Goal: Task Accomplishment & Management: Use online tool/utility

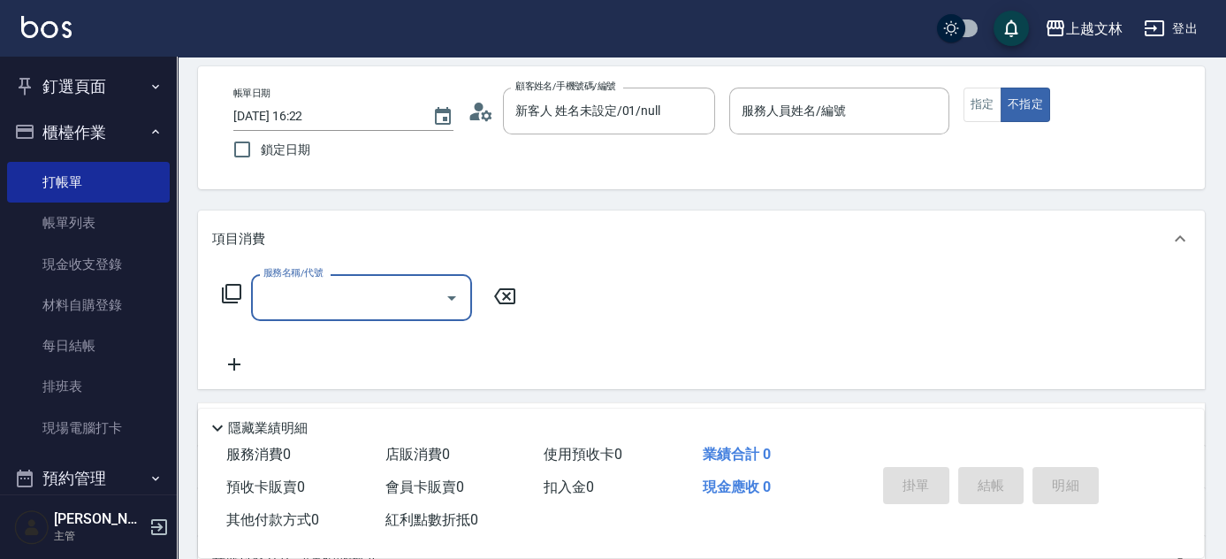
scroll to position [11, 0]
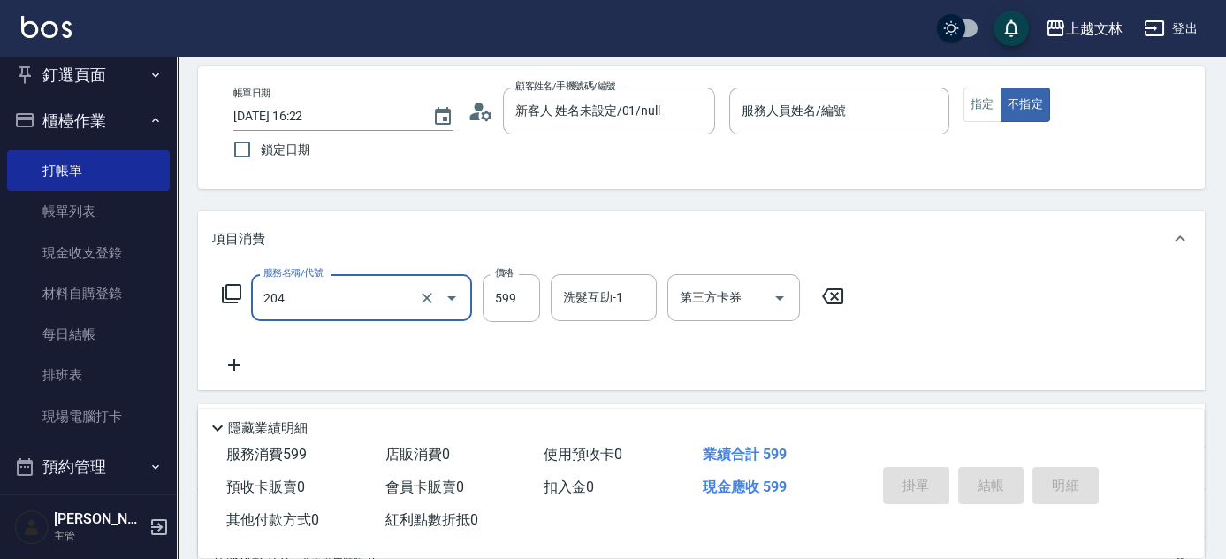
type input "A級洗+剪(204)"
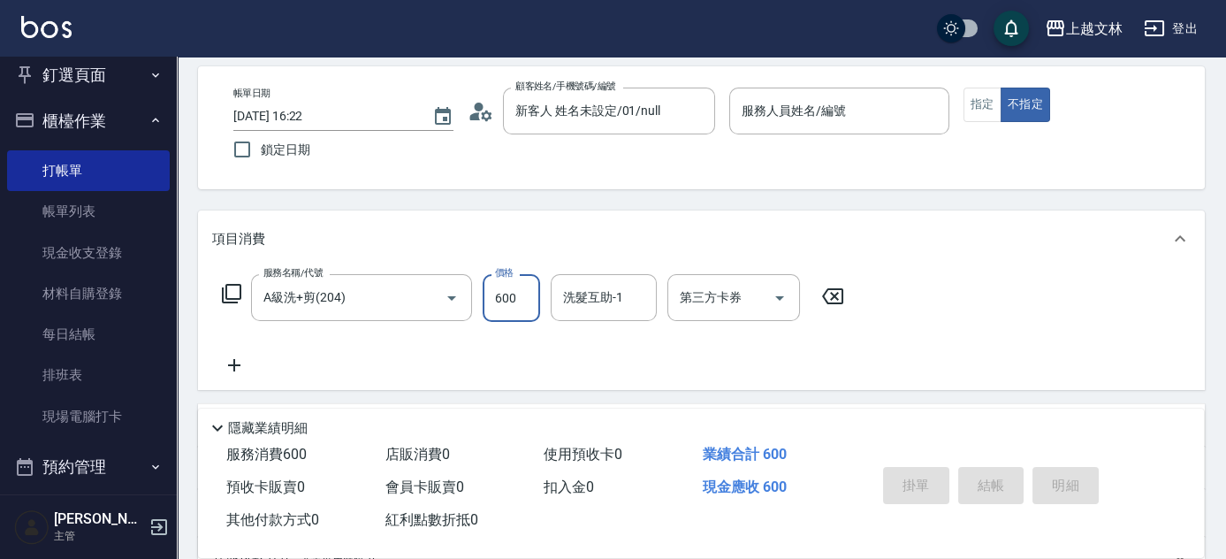
type input "600"
drag, startPoint x: 980, startPoint y: 106, endPoint x: 962, endPoint y: 117, distance: 21.4
click at [980, 106] on button "指定" at bounding box center [982, 105] width 38 height 34
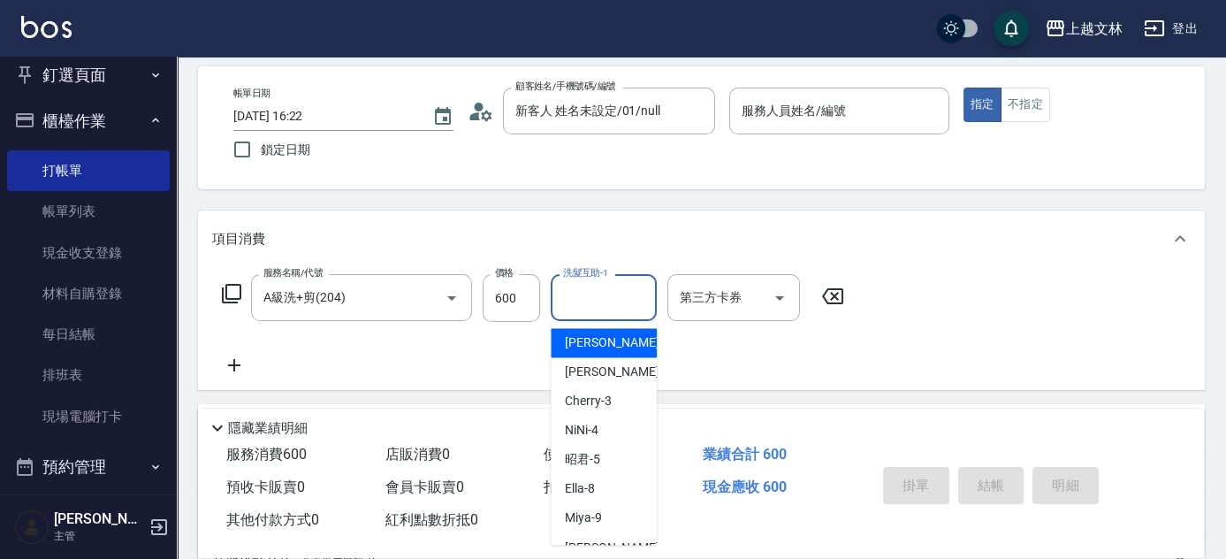
click at [621, 293] on input "洗髮互助-1" at bounding box center [604, 297] width 90 height 31
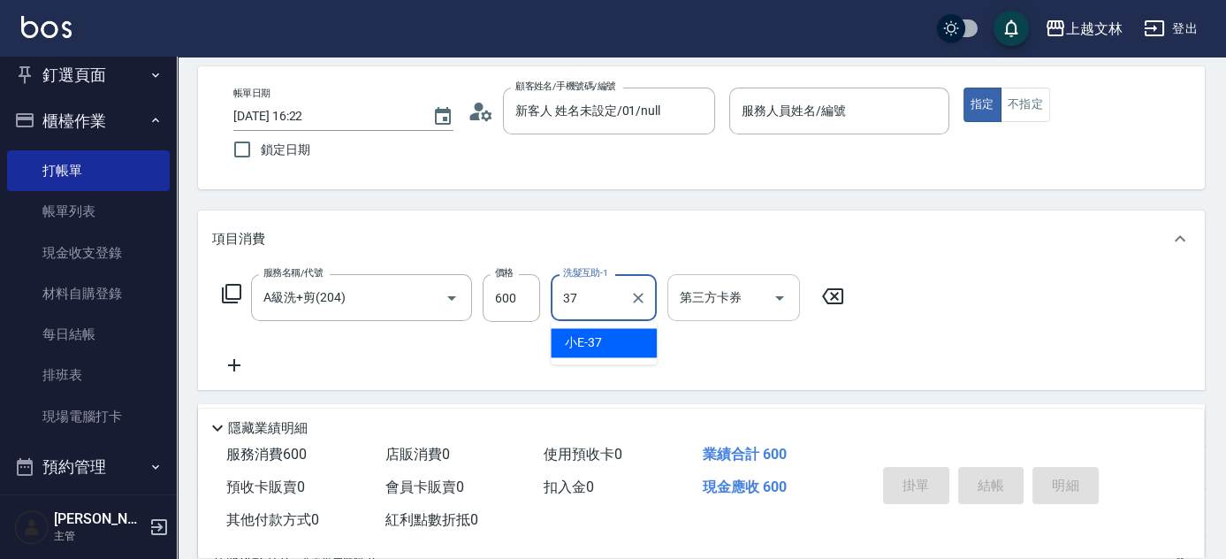
type input "小E-37"
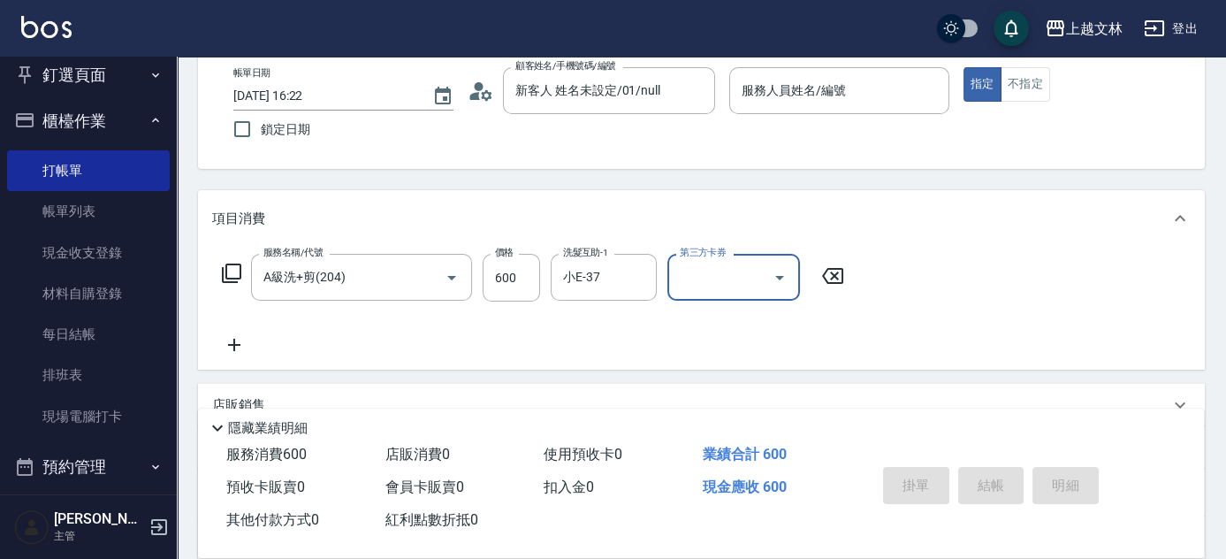
scroll to position [90, 0]
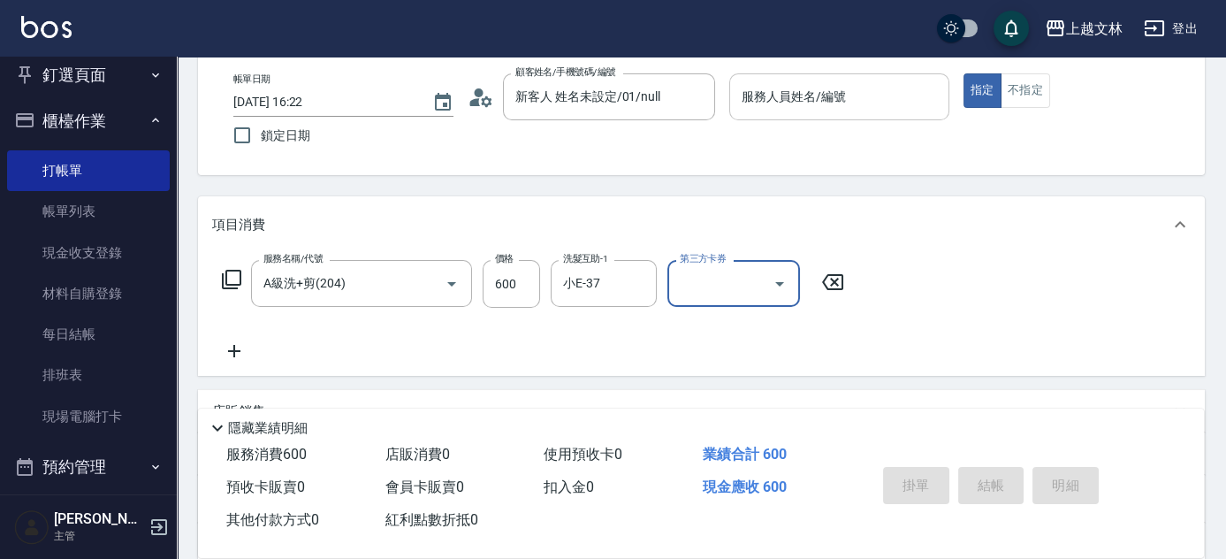
drag, startPoint x: 804, startPoint y: 103, endPoint x: 814, endPoint y: 102, distance: 9.8
click at [803, 100] on input "服務人員姓名/編號" at bounding box center [839, 96] width 204 height 31
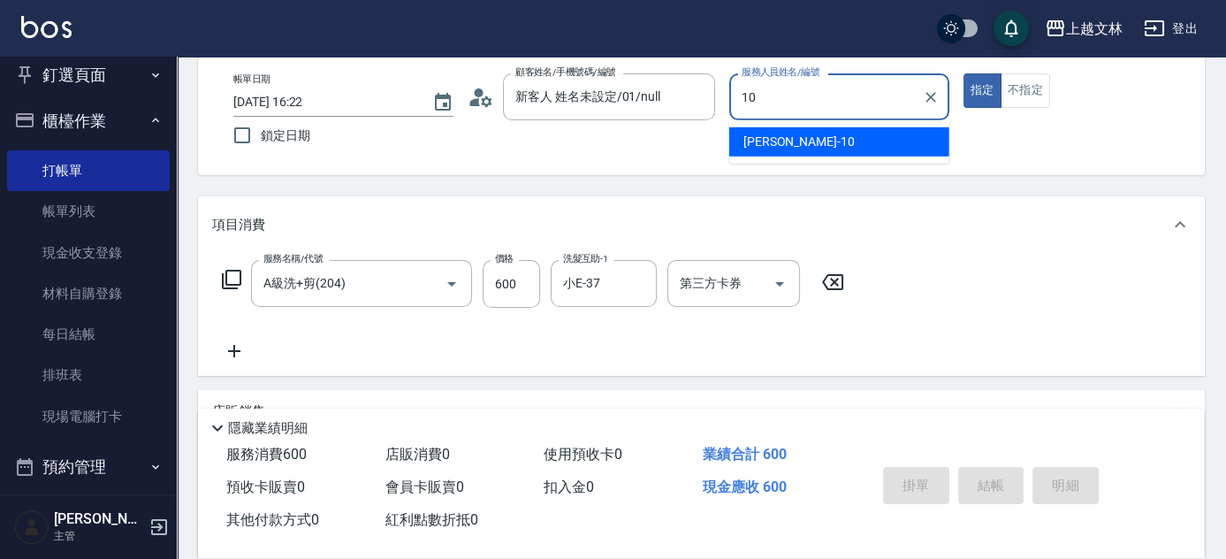
type input "[PERSON_NAME]-10"
type button "true"
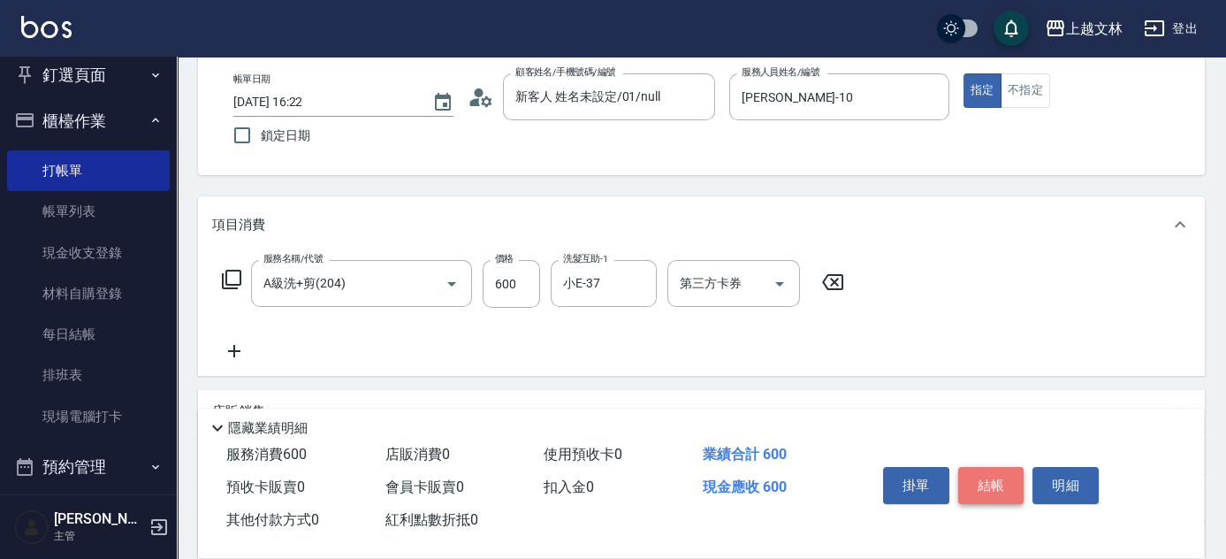
click at [1009, 473] on button "結帳" at bounding box center [991, 485] width 66 height 37
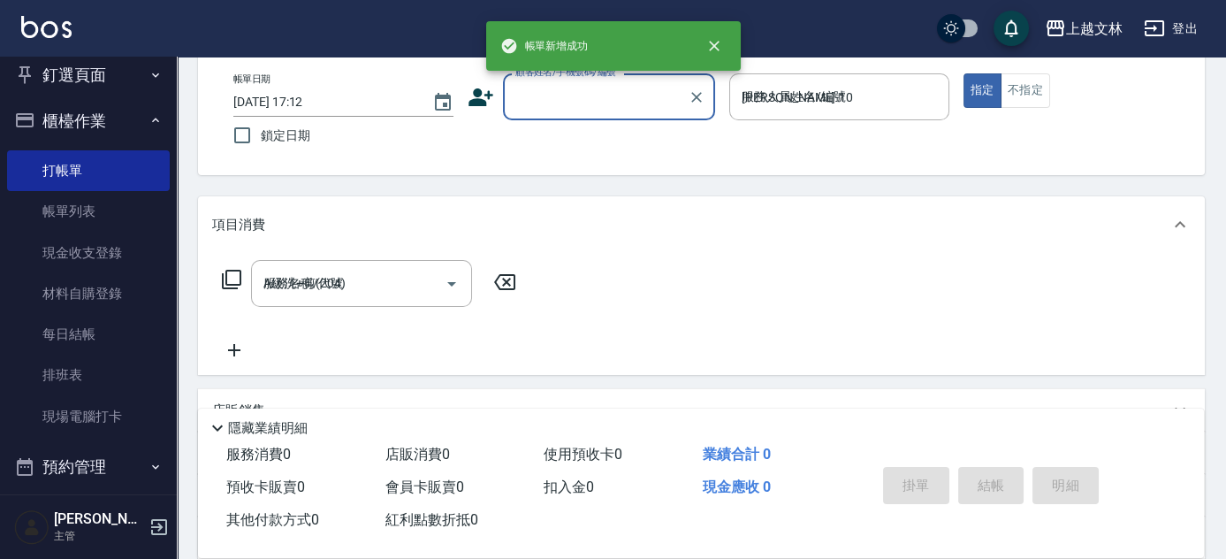
type input "[DATE] 17:12"
click at [539, 101] on input "顧客姓名/手機號碼/編號" at bounding box center [596, 96] width 170 height 31
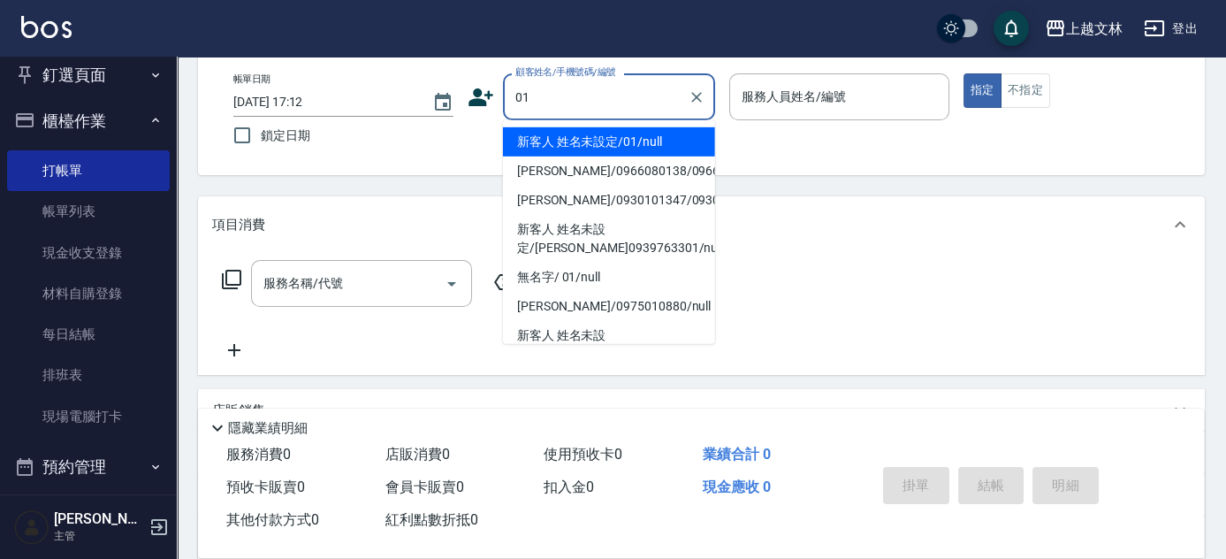
type input "新客人 姓名未設定/01/null"
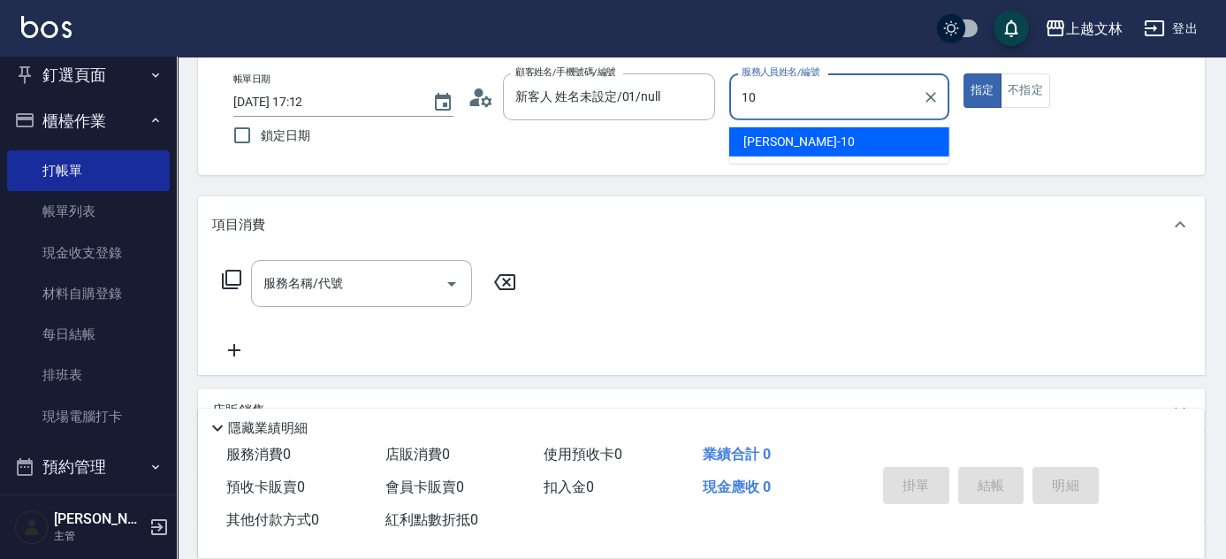
type input "[PERSON_NAME]-10"
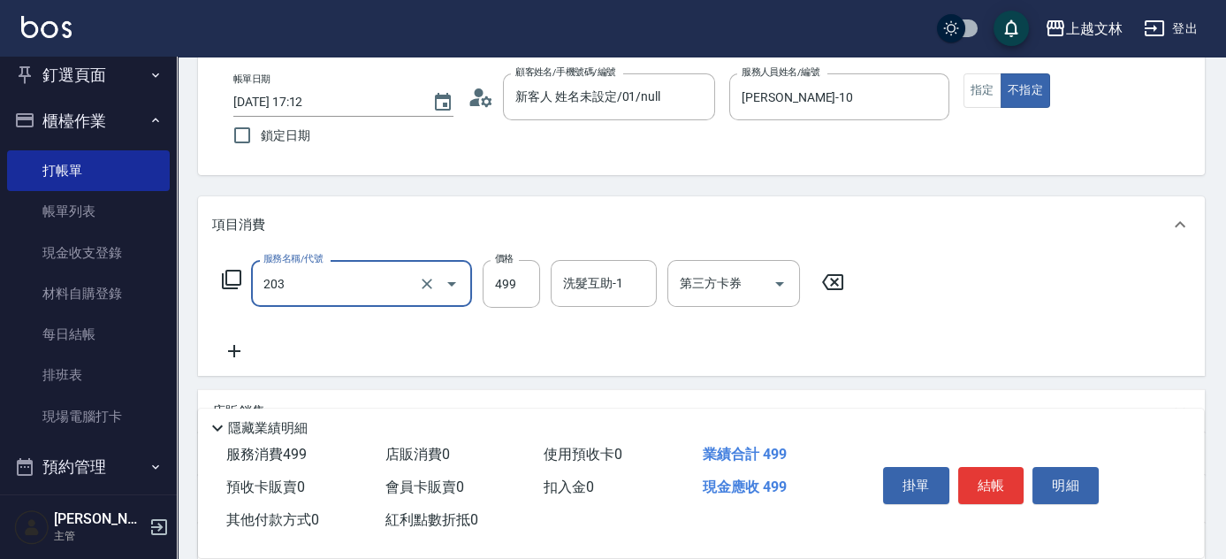
type input "B級洗+剪(203)"
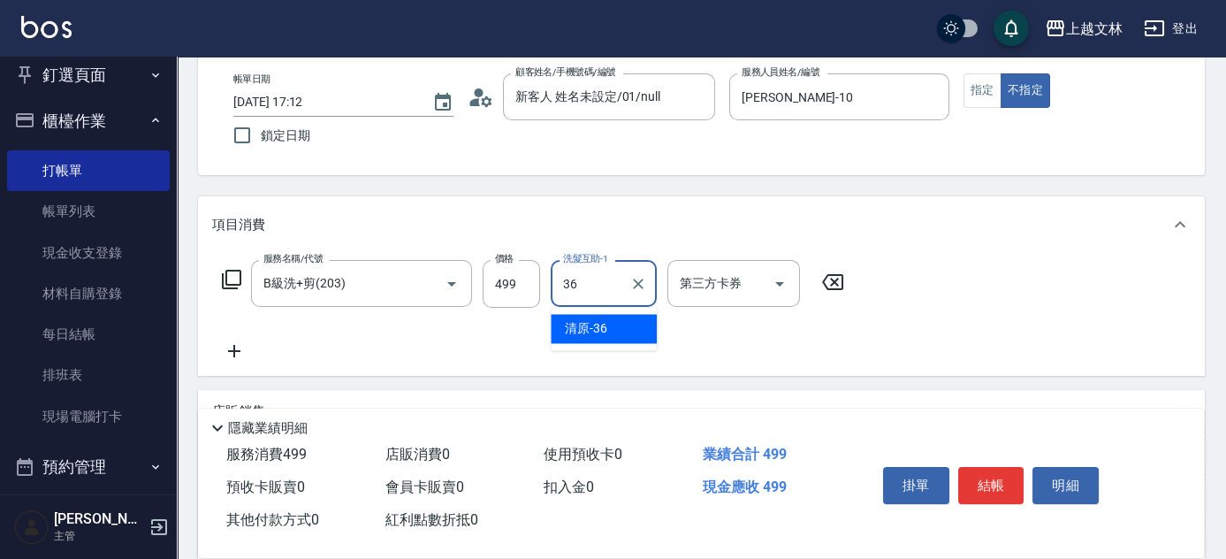
type input "清原-36"
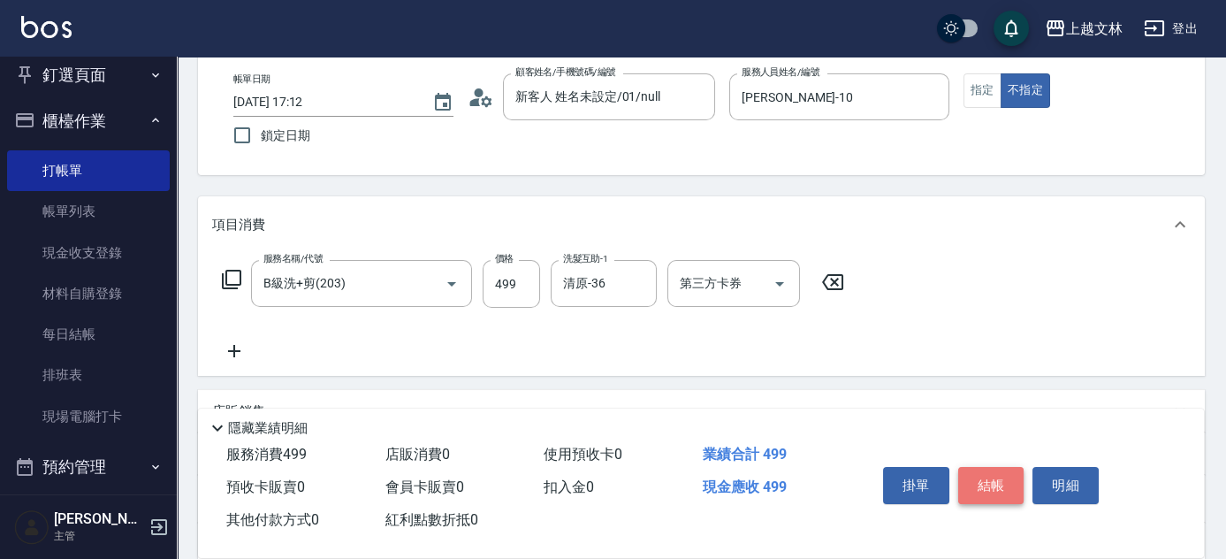
click at [985, 480] on button "結帳" at bounding box center [991, 485] width 66 height 37
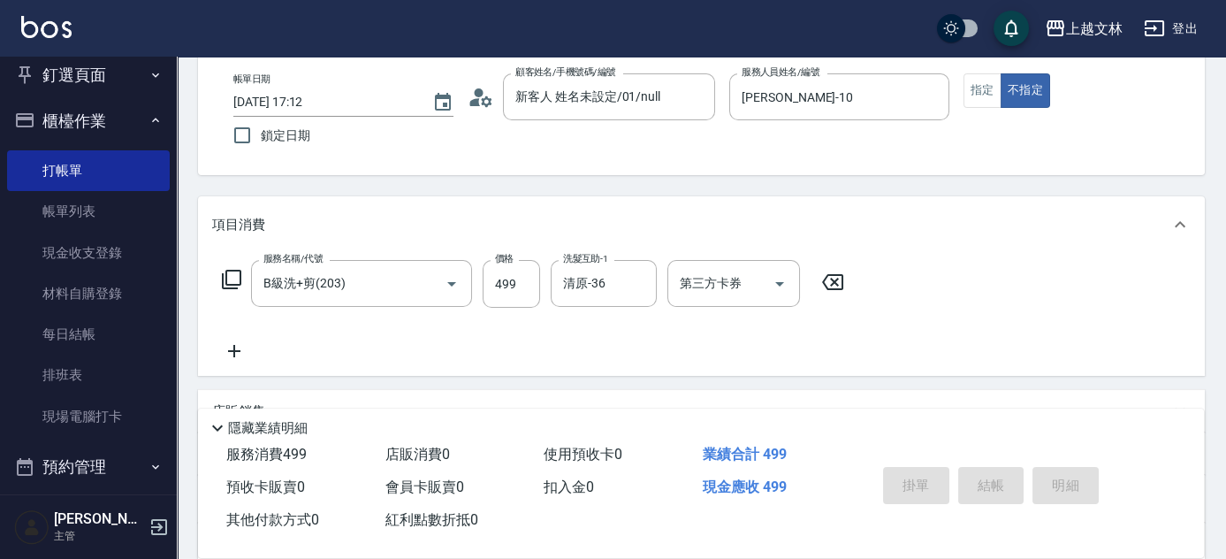
type input "[DATE] 17:13"
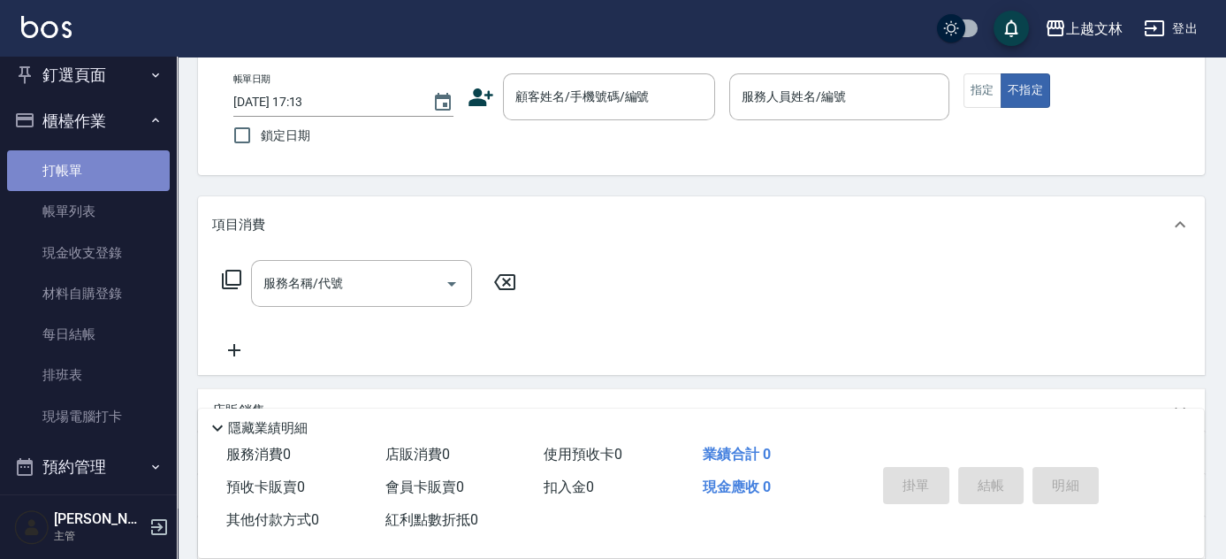
click at [132, 164] on link "打帳單" at bounding box center [88, 170] width 163 height 41
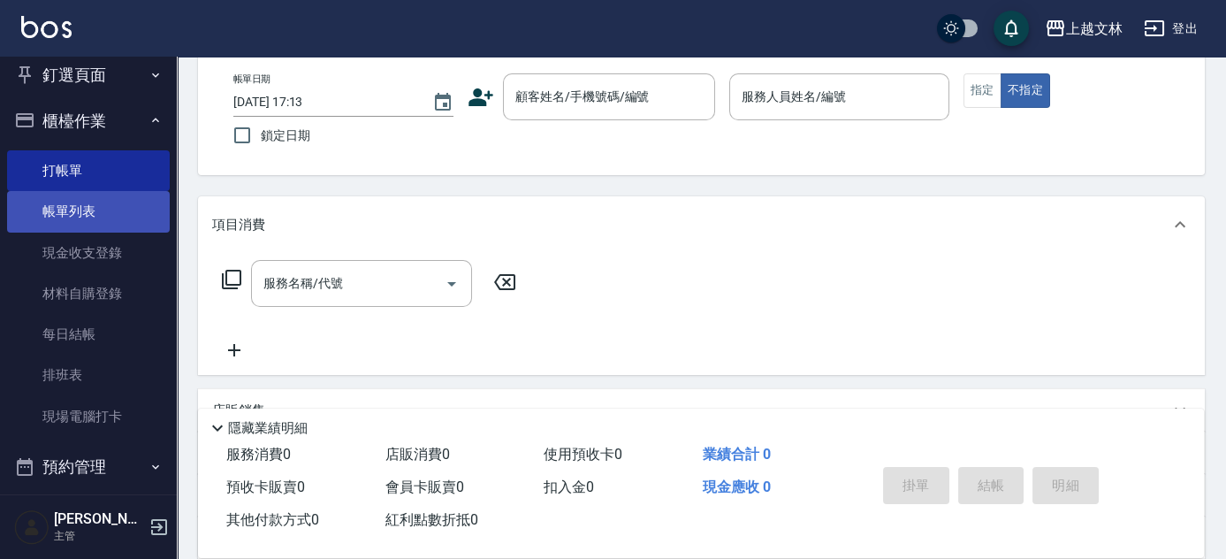
click at [133, 212] on link "帳單列表" at bounding box center [88, 211] width 163 height 41
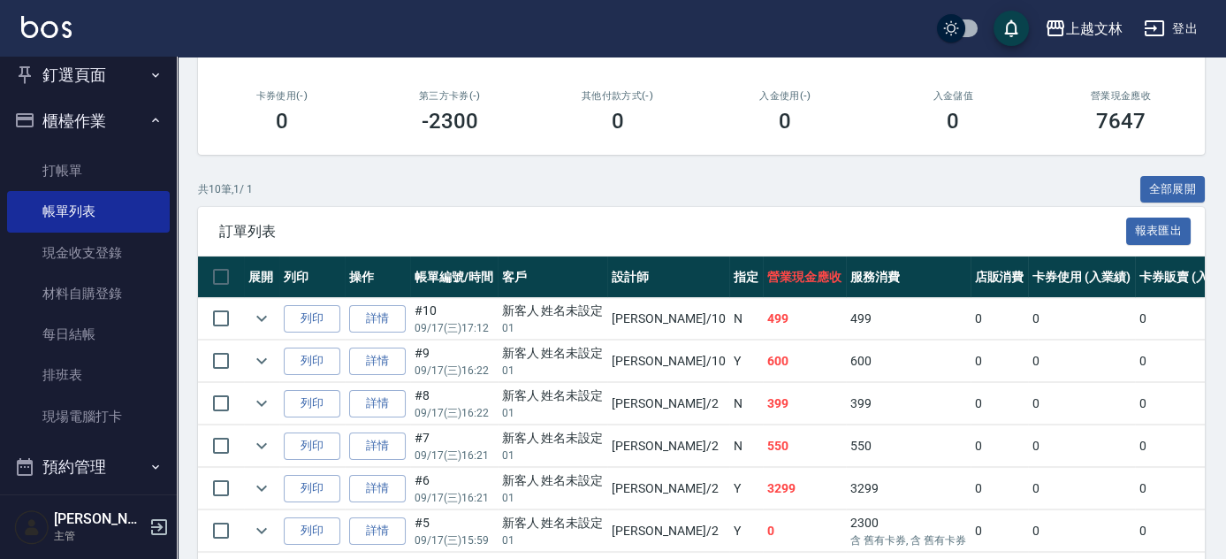
scroll to position [293, 0]
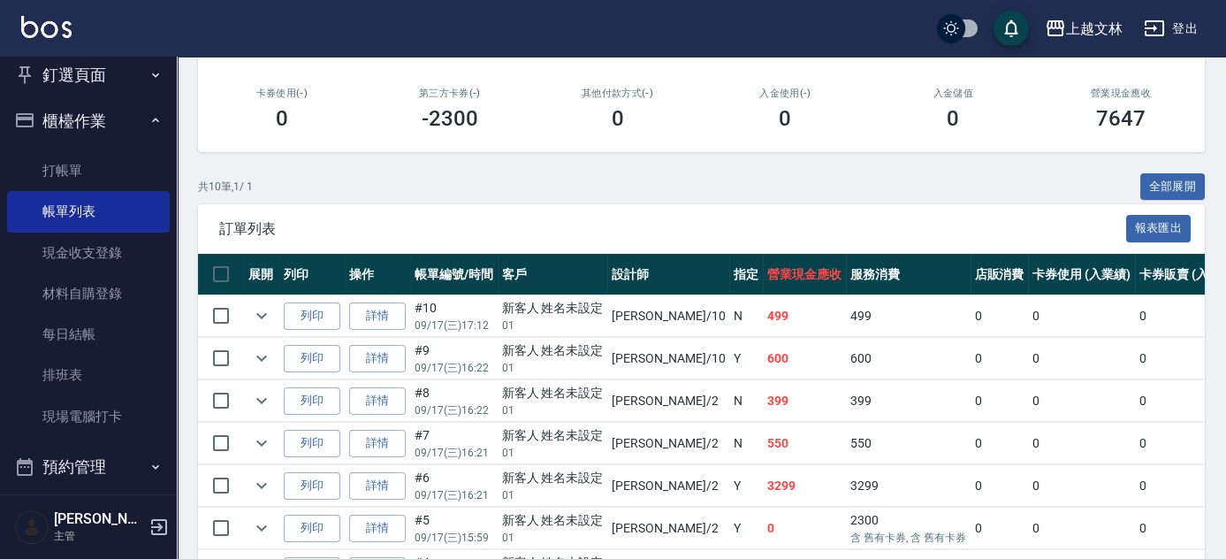
drag, startPoint x: 391, startPoint y: 316, endPoint x: 419, endPoint y: 288, distance: 40.0
click at [391, 317] on link "詳情" at bounding box center [377, 315] width 57 height 27
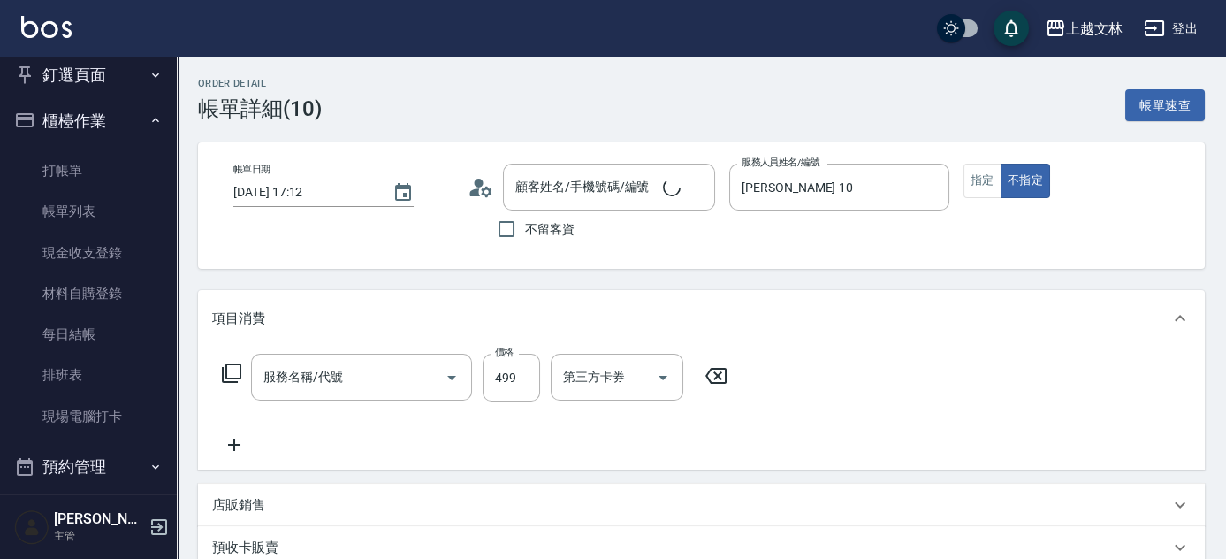
type input "[DATE] 17:12"
type input "[PERSON_NAME]-10"
type input "B級洗+剪(203)"
type input "新客人 姓名未設定/01/null"
drag, startPoint x: 648, startPoint y: 377, endPoint x: 617, endPoint y: 371, distance: 31.4
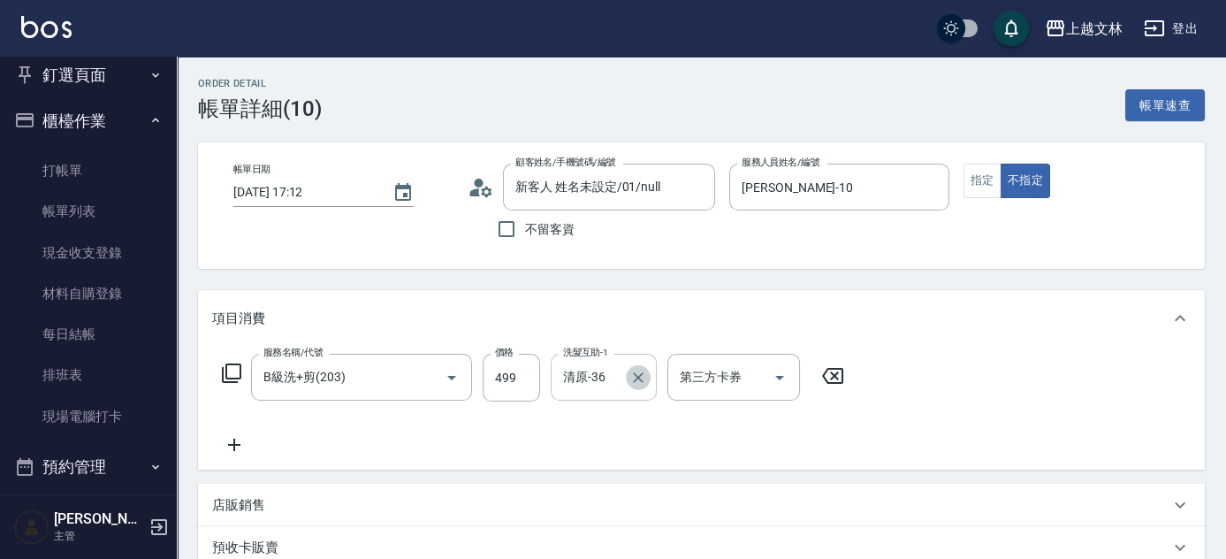
click at [648, 377] on button "Clear" at bounding box center [638, 377] width 25 height 25
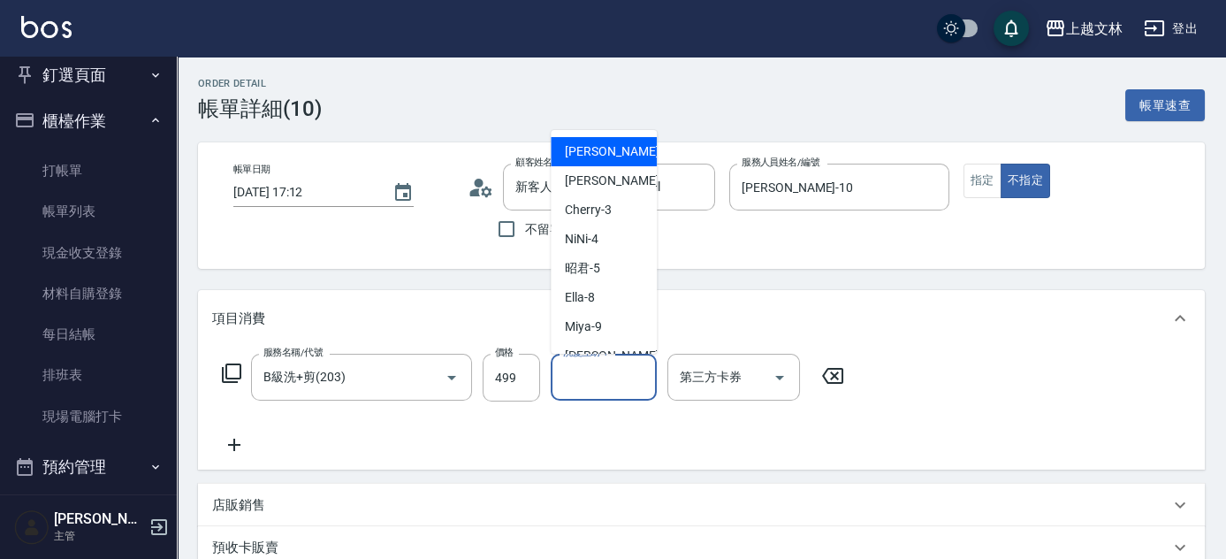
click at [610, 373] on input "洗髮互助-1" at bounding box center [604, 377] width 90 height 31
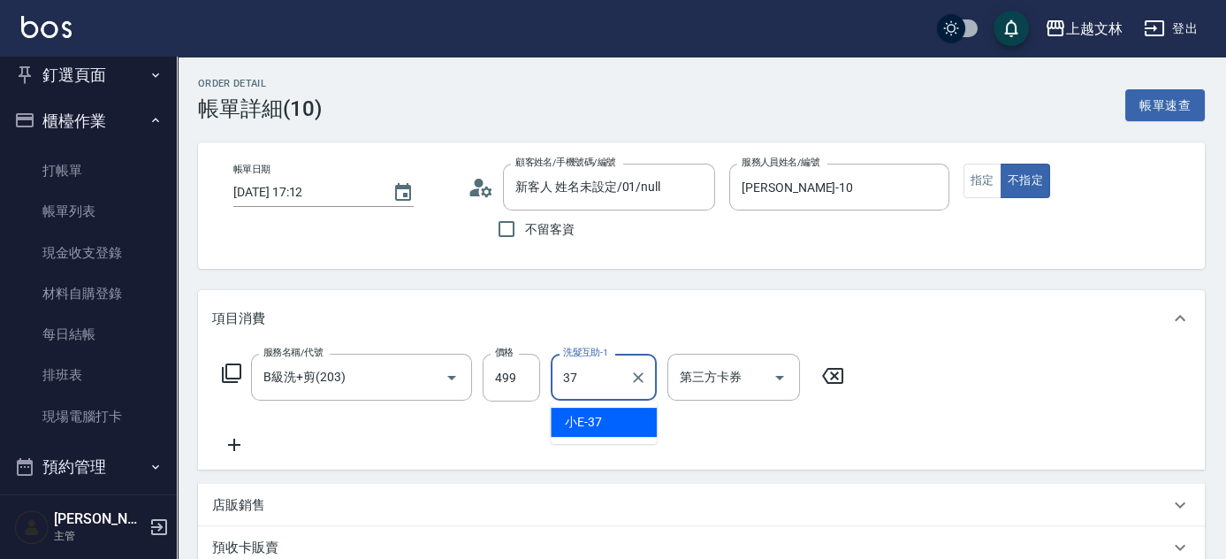
type input "小E-37"
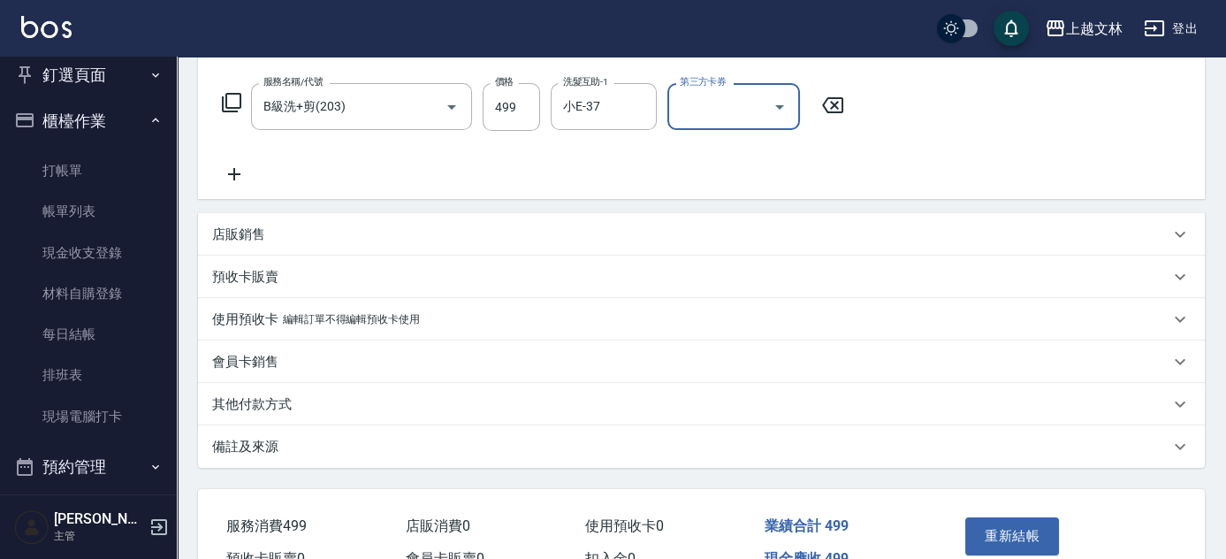
scroll to position [285, 0]
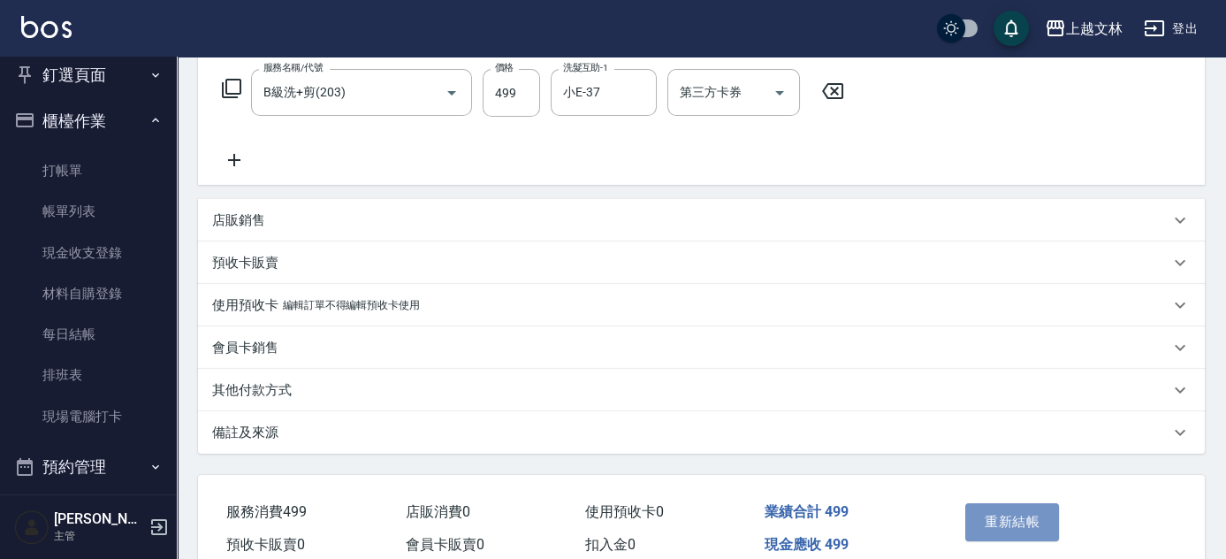
drag, startPoint x: 1033, startPoint y: 518, endPoint x: 1048, endPoint y: 526, distance: 17.0
click at [1048, 526] on button "重新結帳" at bounding box center [1012, 521] width 94 height 37
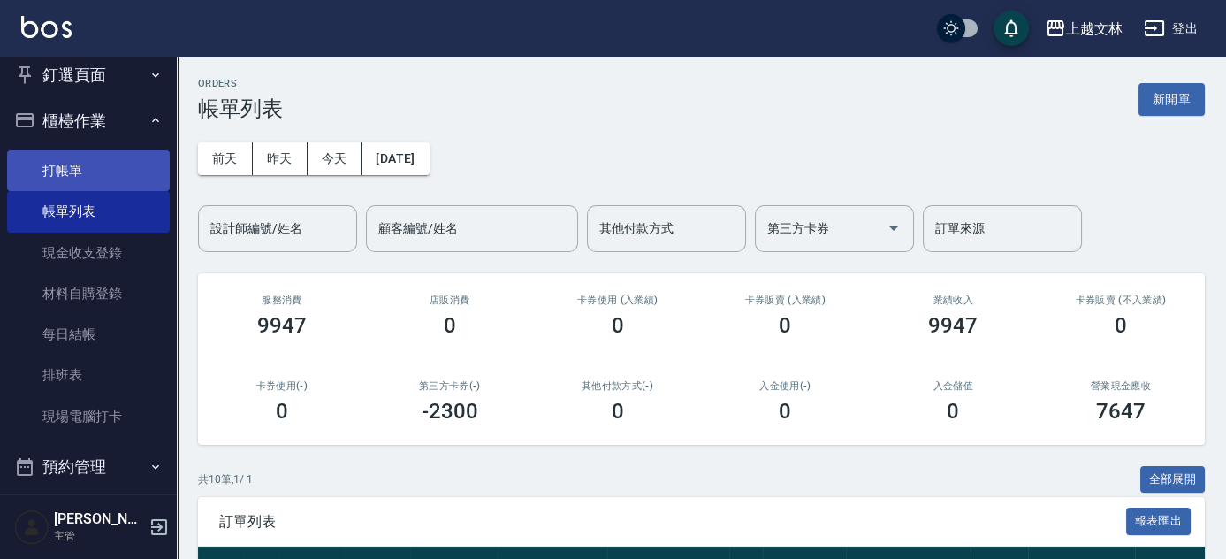
click at [72, 151] on link "打帳單" at bounding box center [88, 170] width 163 height 41
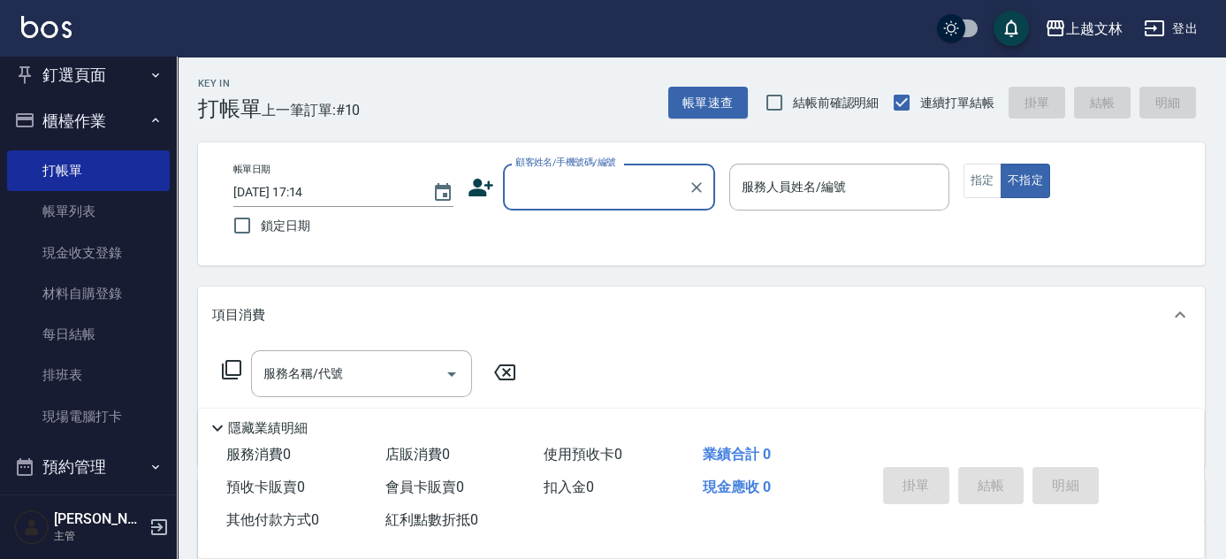
click at [596, 184] on input "顧客姓名/手機號碼/編號" at bounding box center [596, 186] width 170 height 31
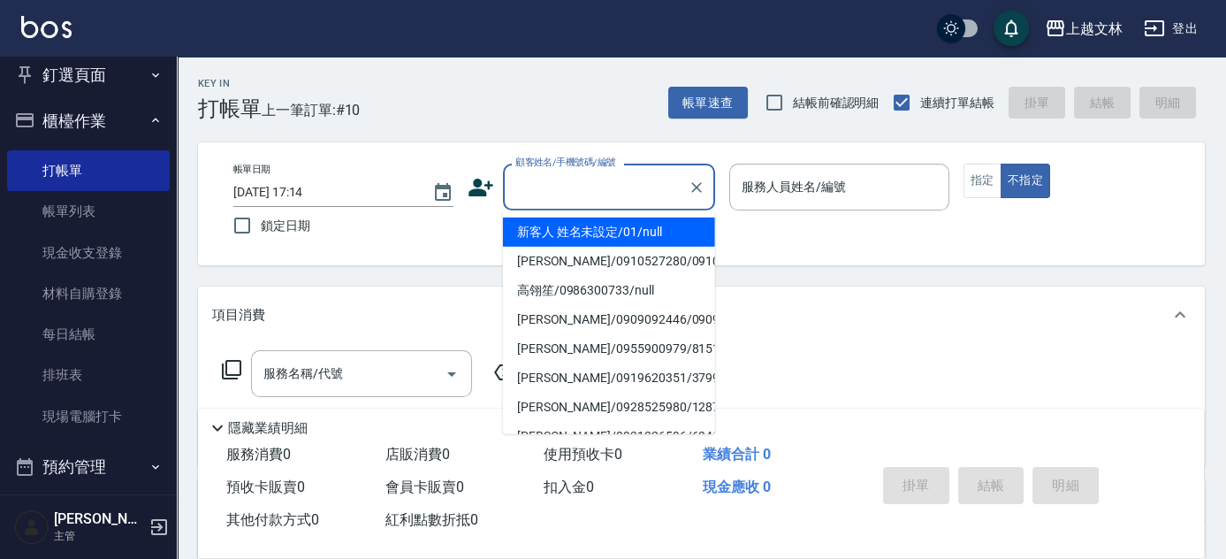
click at [601, 230] on li "新客人 姓名未設定/01/null" at bounding box center [609, 231] width 212 height 29
type input "新客人 姓名未設定/01/null"
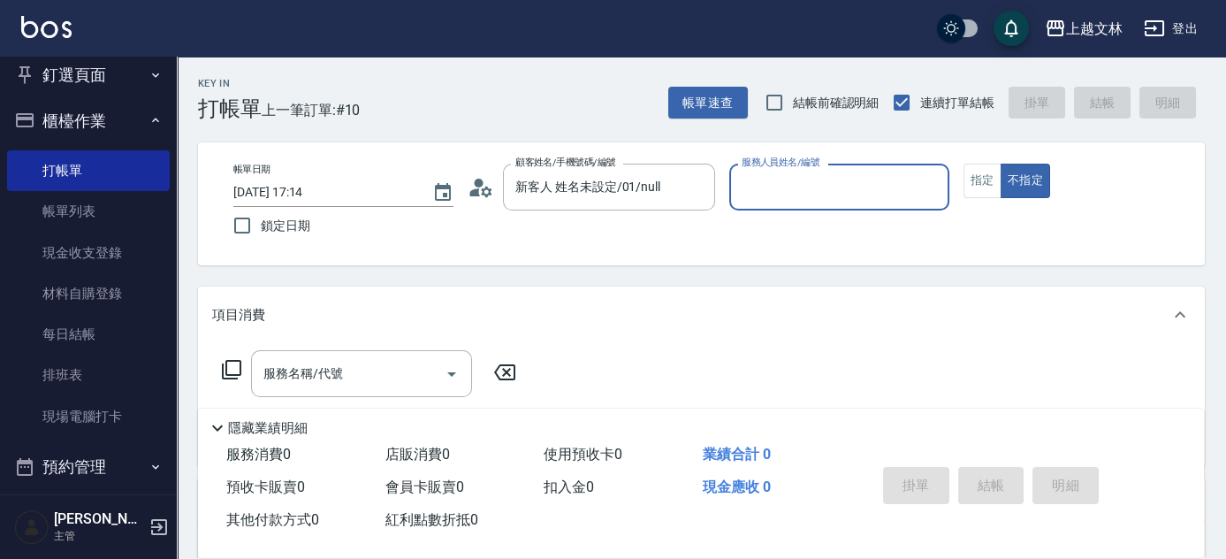
click at [768, 194] on input "服務人員姓名/編號" at bounding box center [839, 186] width 204 height 31
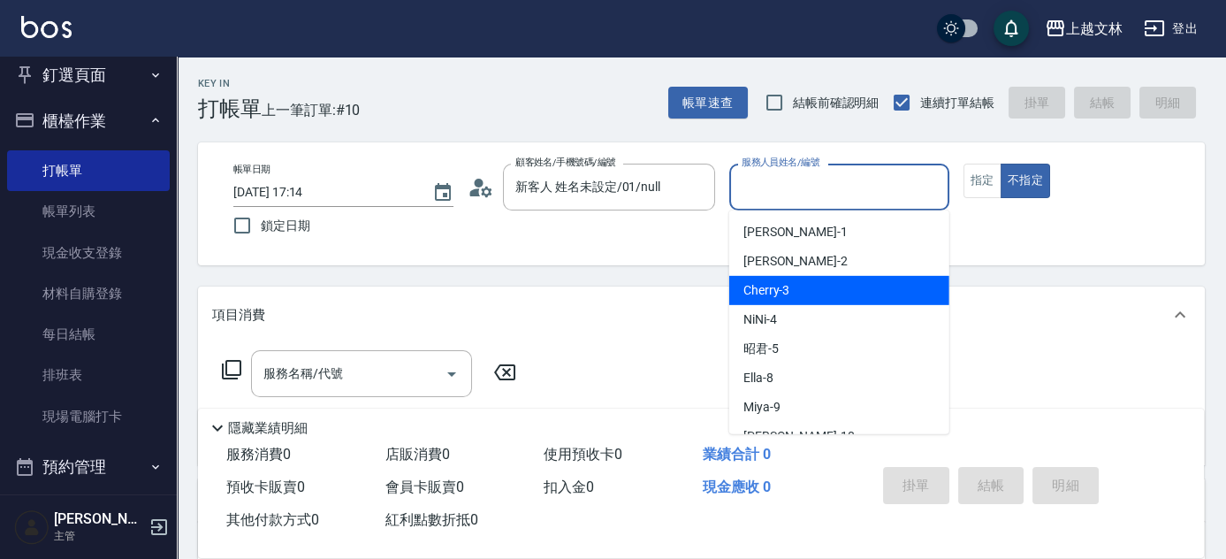
drag, startPoint x: 792, startPoint y: 285, endPoint x: 794, endPoint y: 293, distance: 9.0
click at [794, 292] on div "Cherry -3" at bounding box center [839, 290] width 220 height 29
type input "Cherry-3"
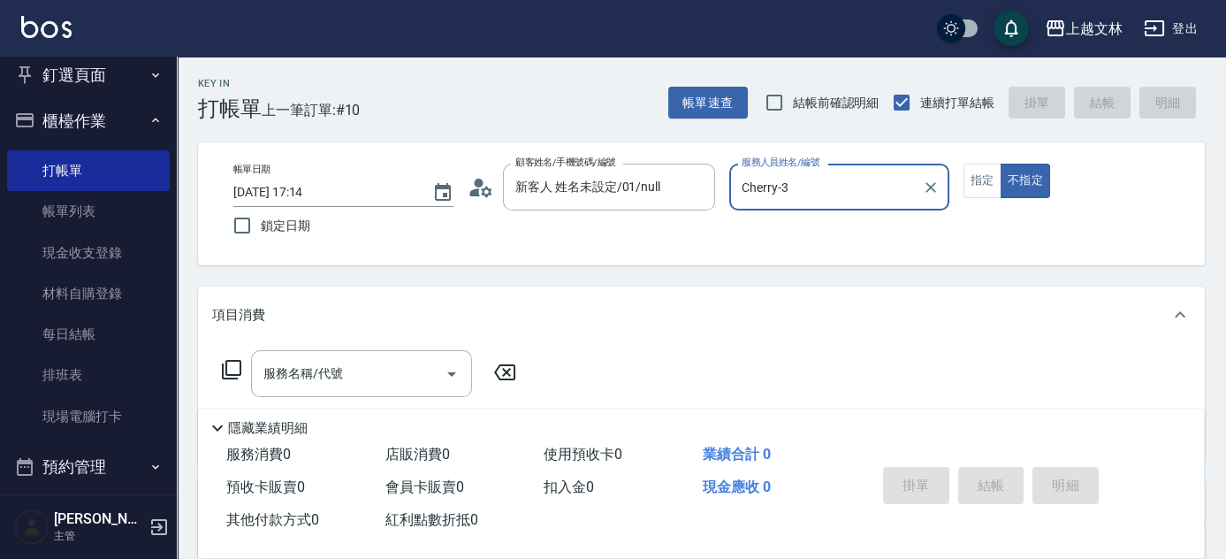
click at [338, 377] on div "服務名稱/代號 服務名稱/代號" at bounding box center [361, 373] width 221 height 47
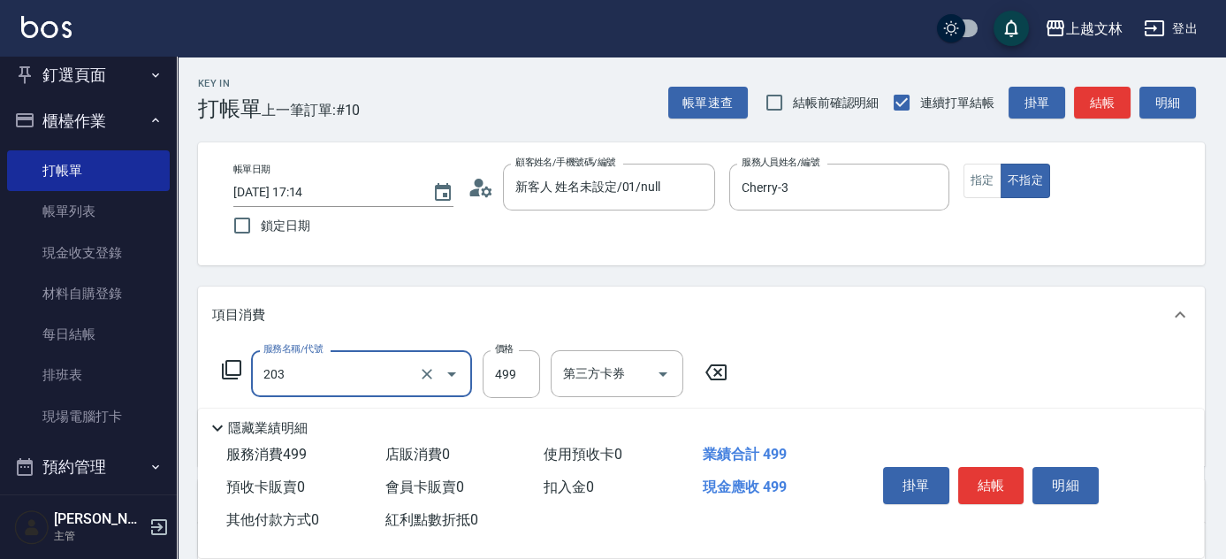
type input "B級洗+剪(203)"
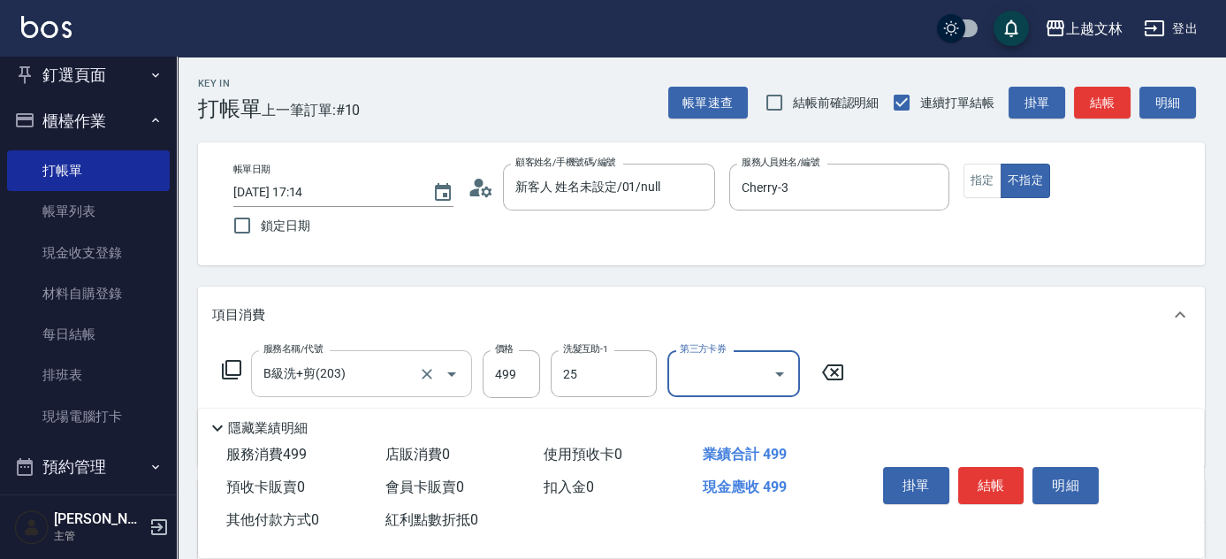
type input "牛牛-25"
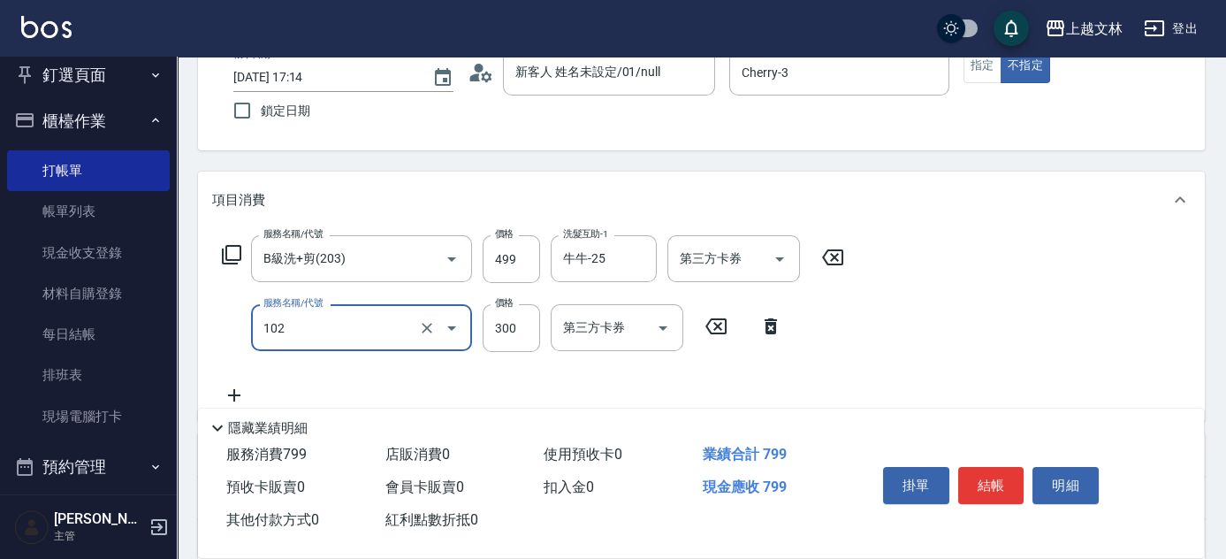
type input "精油洗髮(102)"
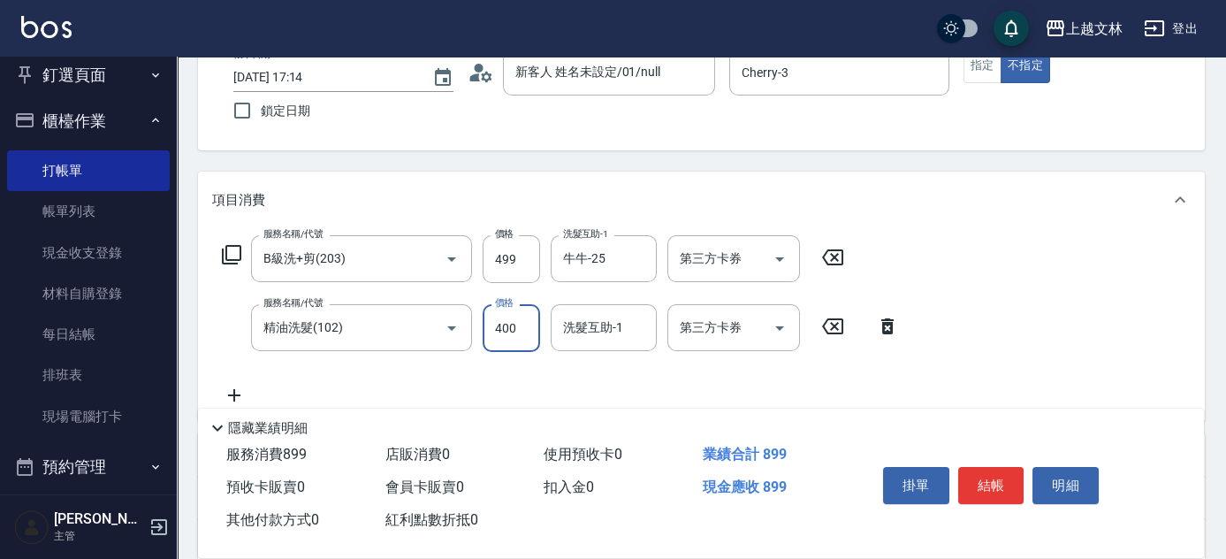
type input "400"
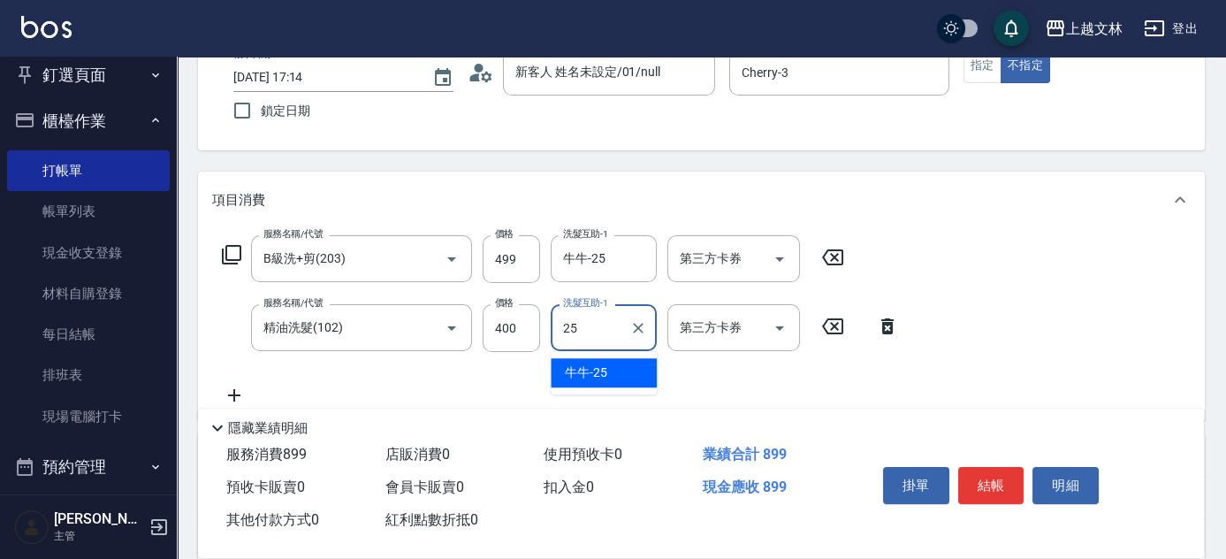
type input "牛牛-25"
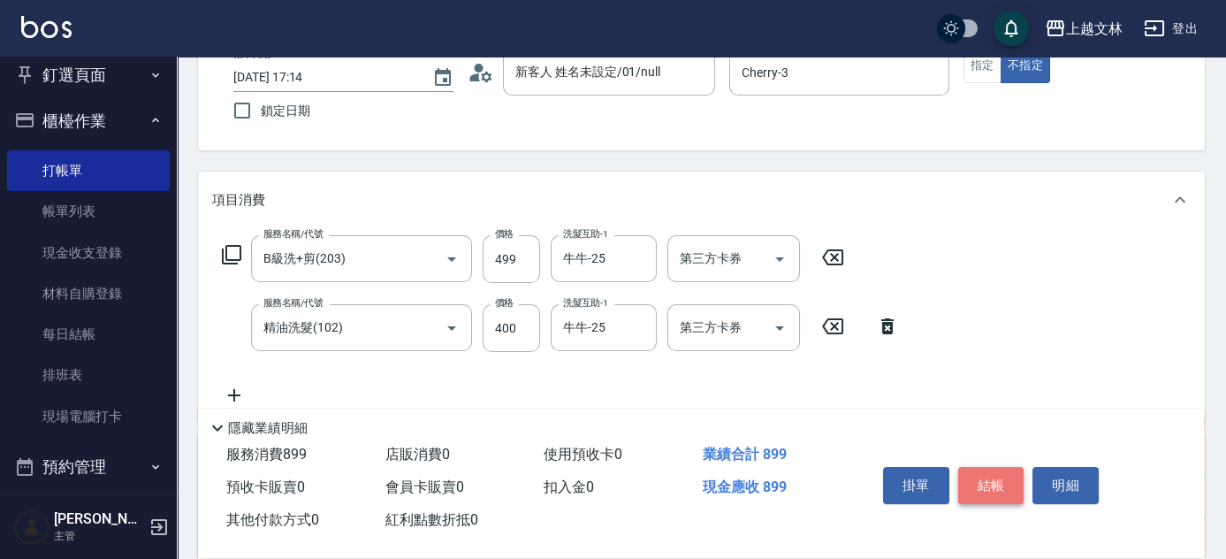
click at [1011, 490] on button "結帳" at bounding box center [991, 485] width 66 height 37
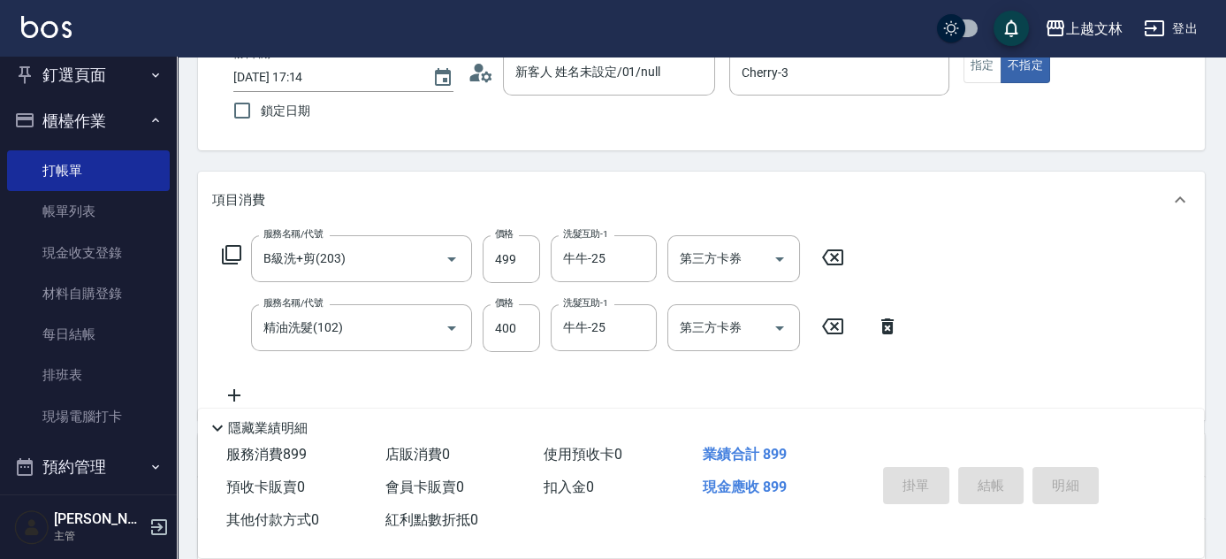
type input "[DATE] 17:15"
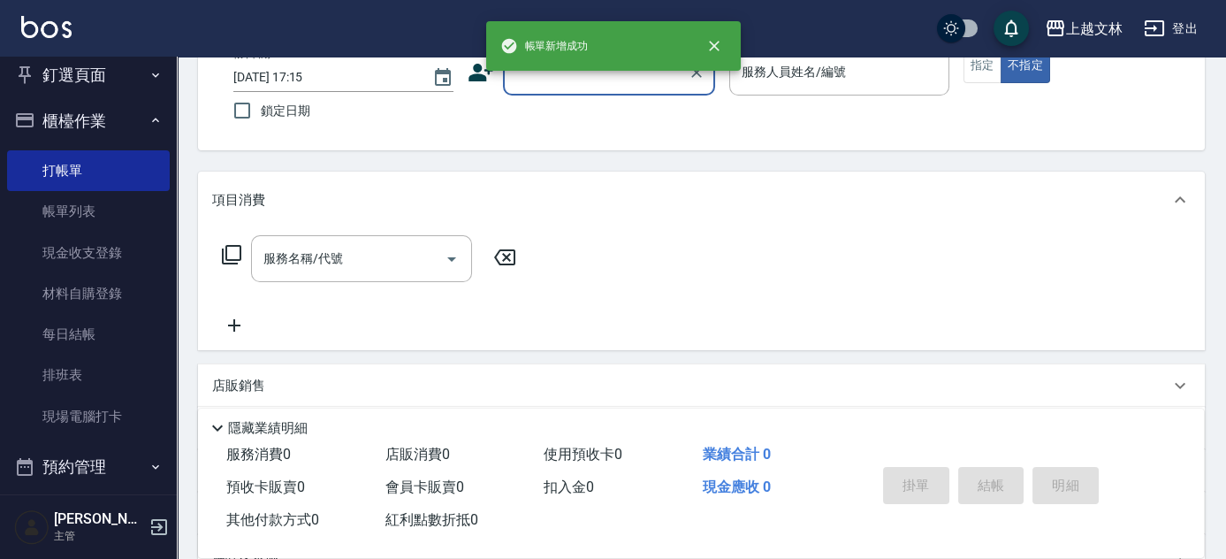
click at [617, 92] on div "顧客姓名/手機號碼/編號" at bounding box center [609, 72] width 212 height 47
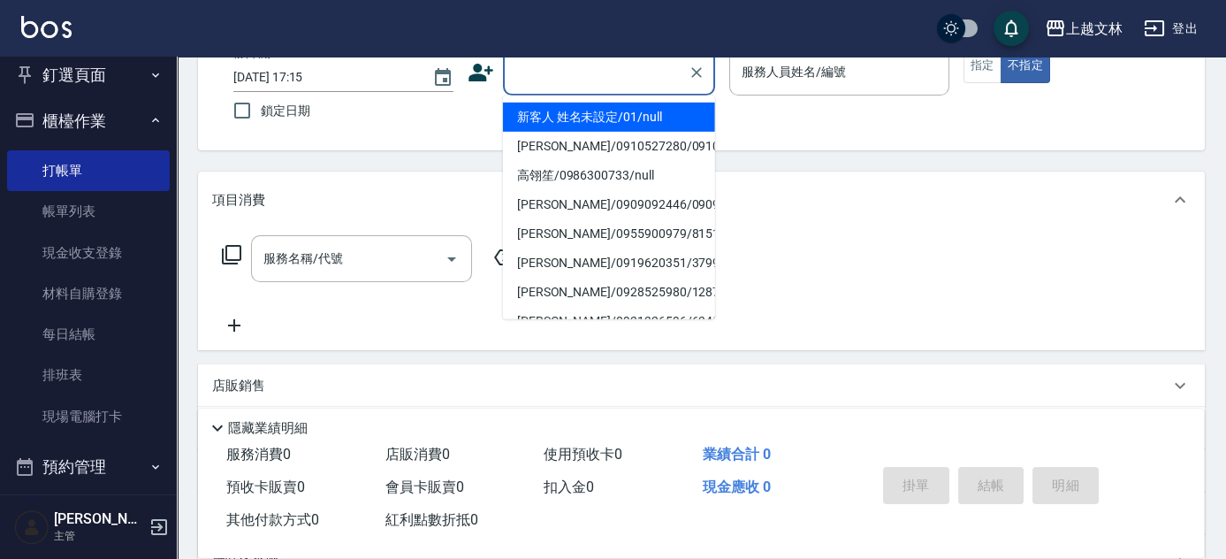
click at [625, 115] on li "新客人 姓名未設定/01/null" at bounding box center [609, 117] width 212 height 29
type input "新客人 姓名未設定/01/null"
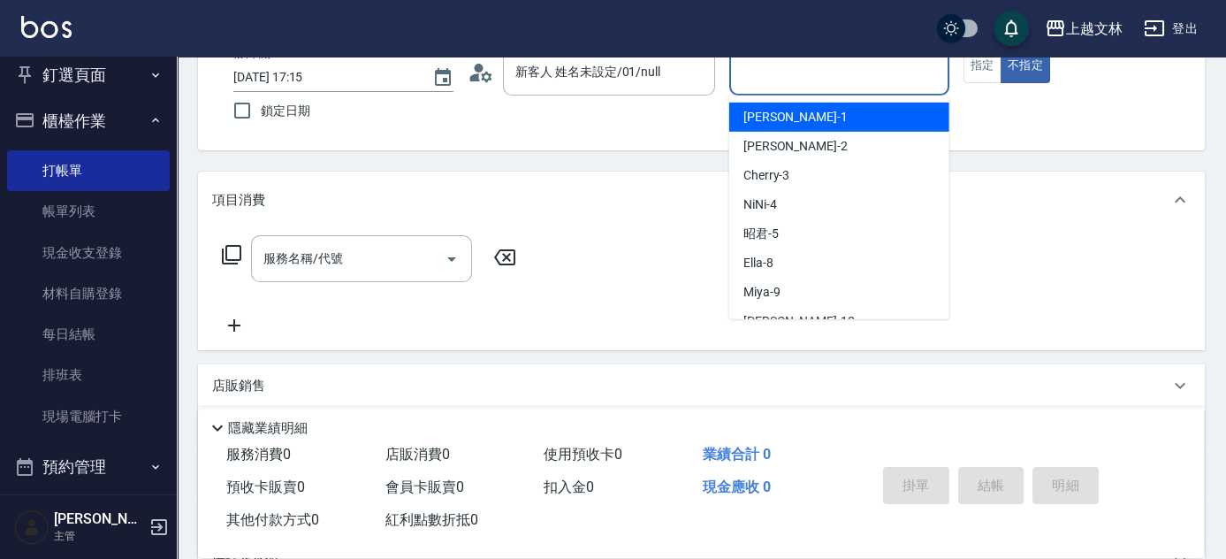
click at [791, 73] on input "服務人員姓名/編號" at bounding box center [839, 72] width 204 height 31
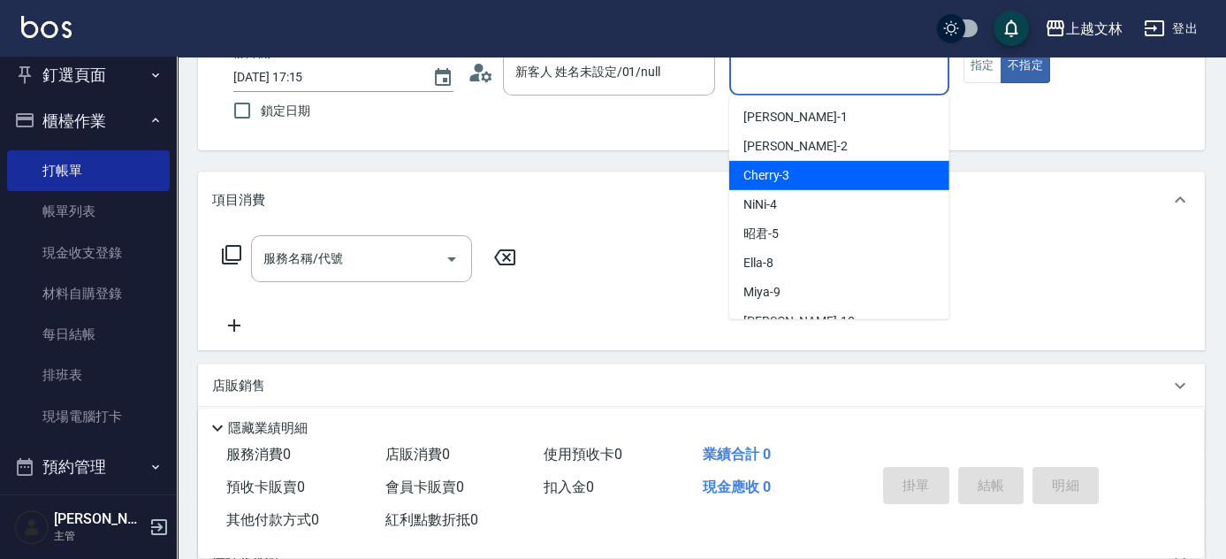
click at [796, 162] on div "Cherry -3" at bounding box center [839, 175] width 220 height 29
type input "Cherry-3"
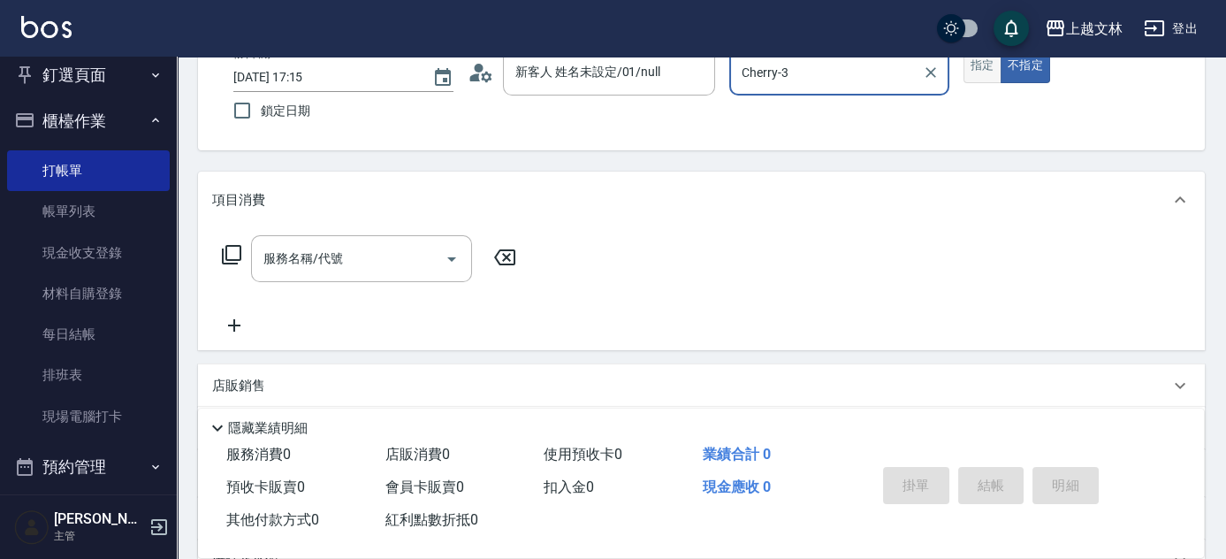
click at [975, 65] on button "指定" at bounding box center [982, 66] width 38 height 34
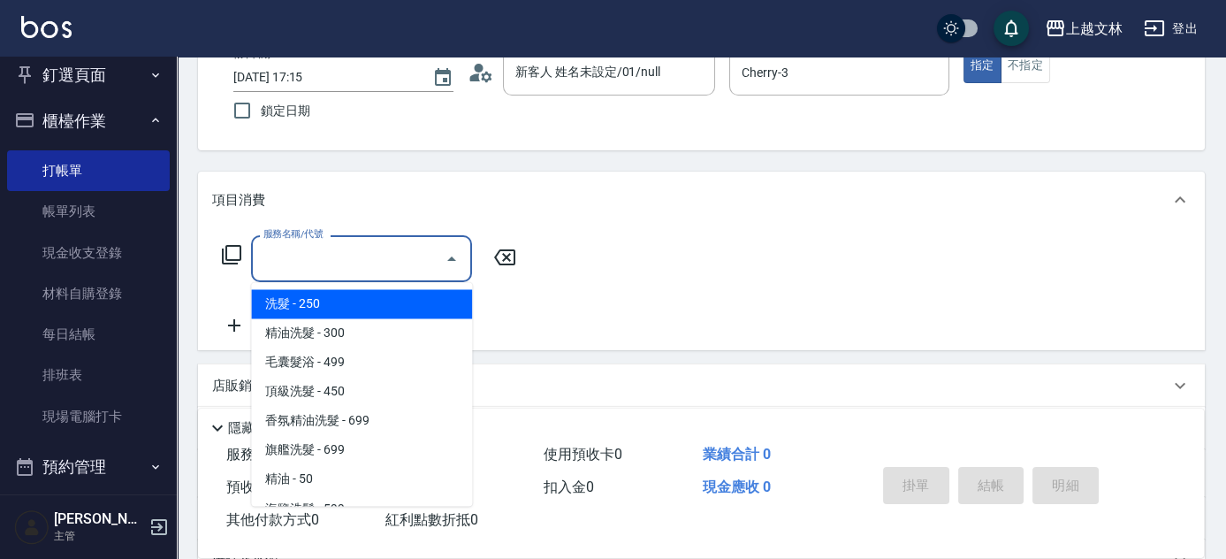
click at [311, 262] on div "服務名稱/代號 服務名稱/代號" at bounding box center [361, 258] width 221 height 47
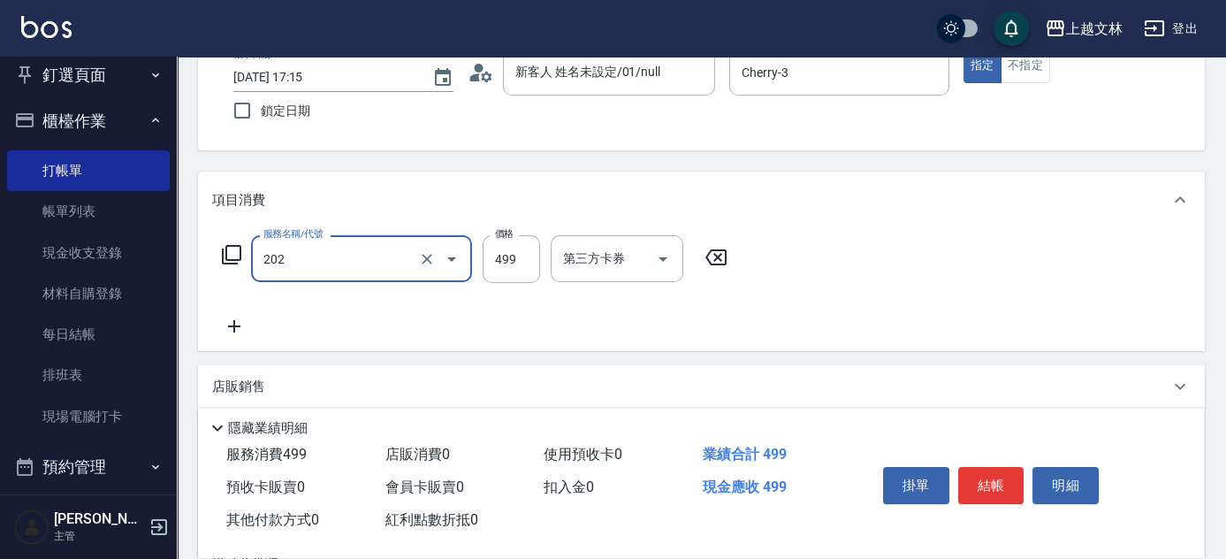
type input "A級單剪(202)"
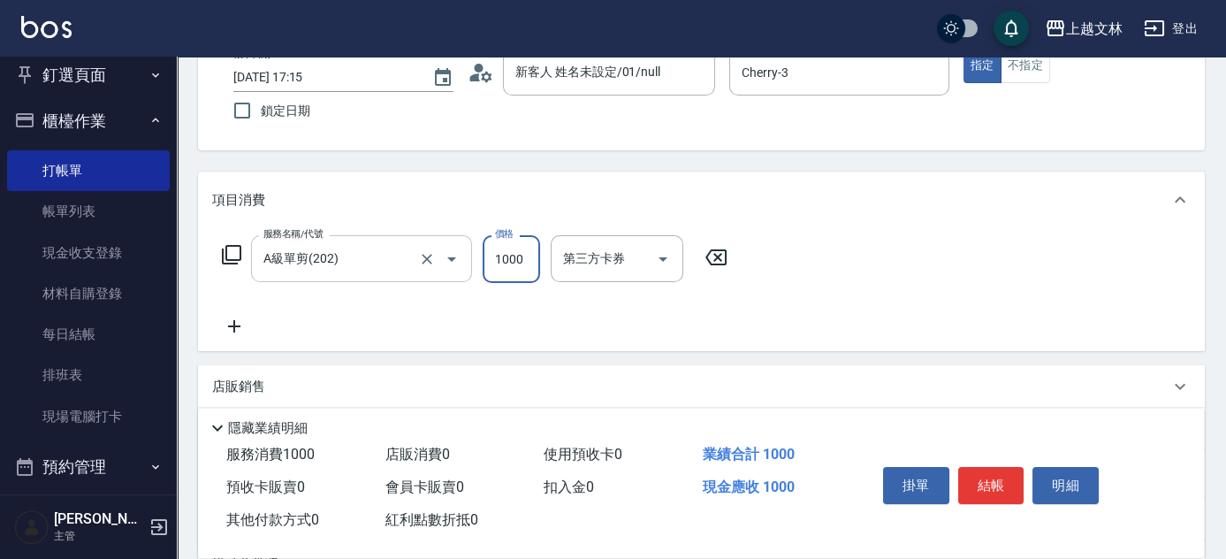
type input "1000"
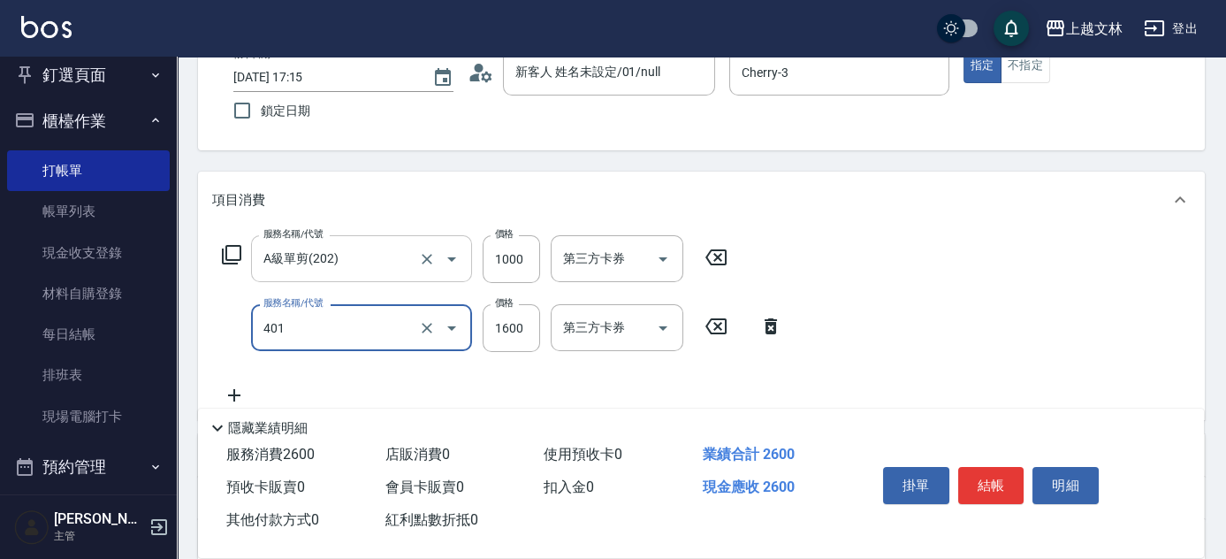
type input "基本染髮(401)"
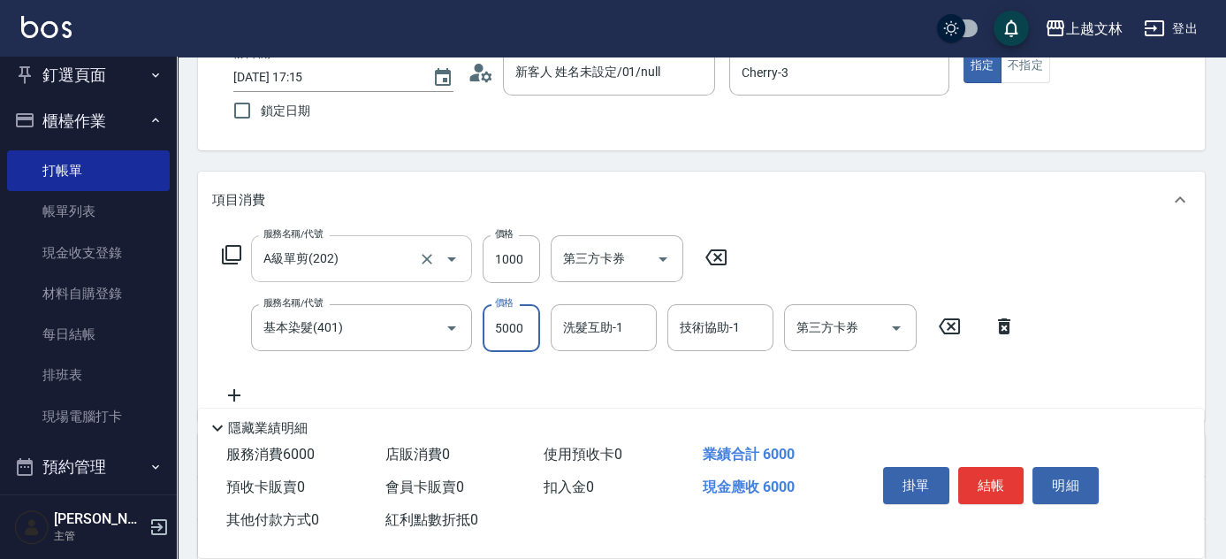
type input "5000"
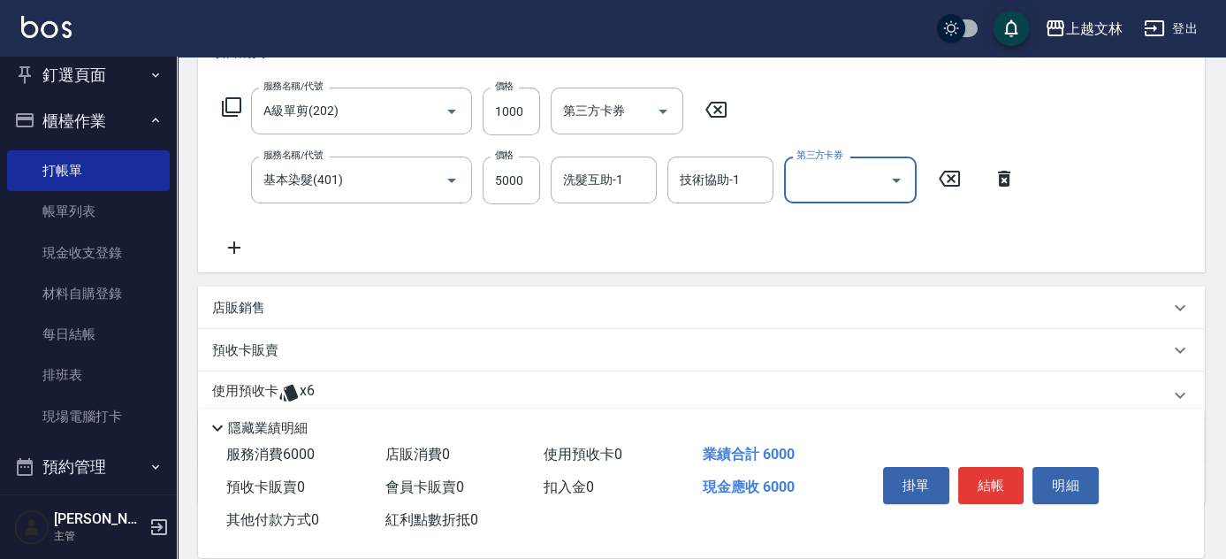
scroll to position [276, 0]
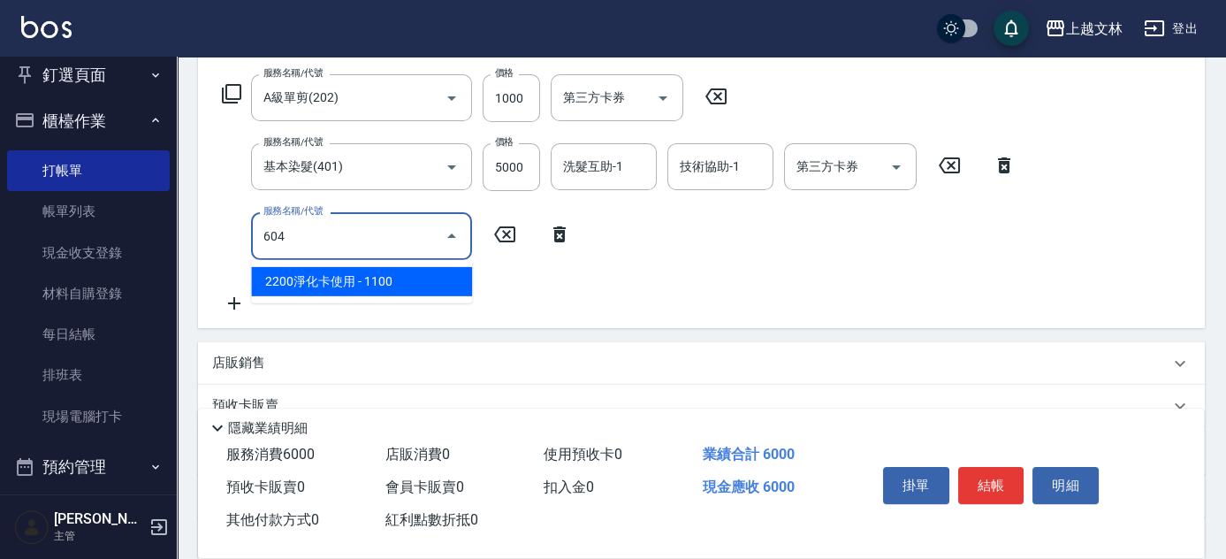
type input "2200淨化卡使用(604)"
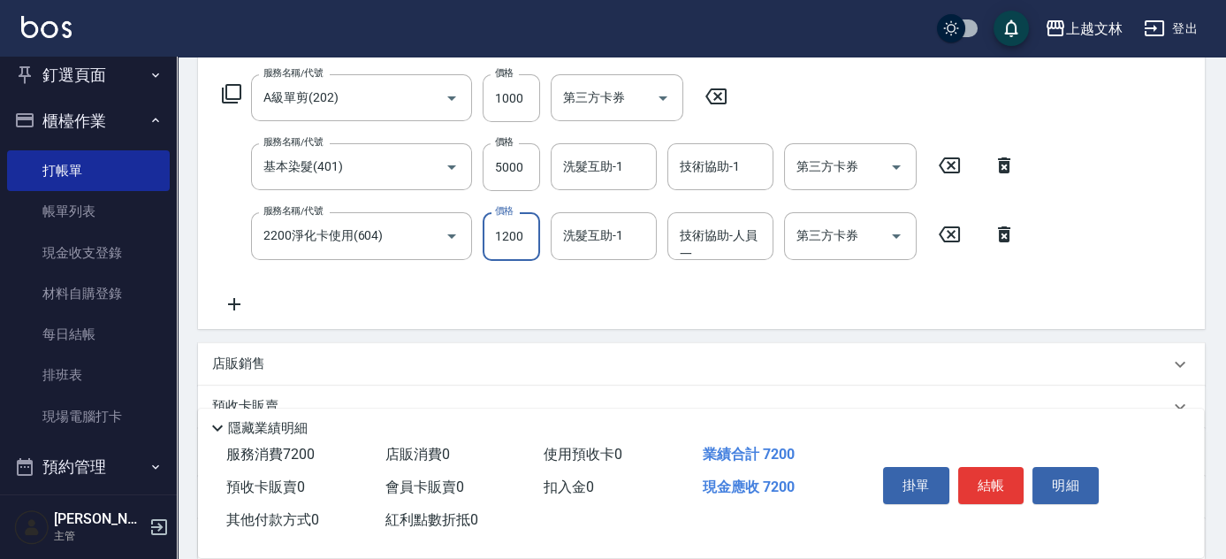
type input "1200"
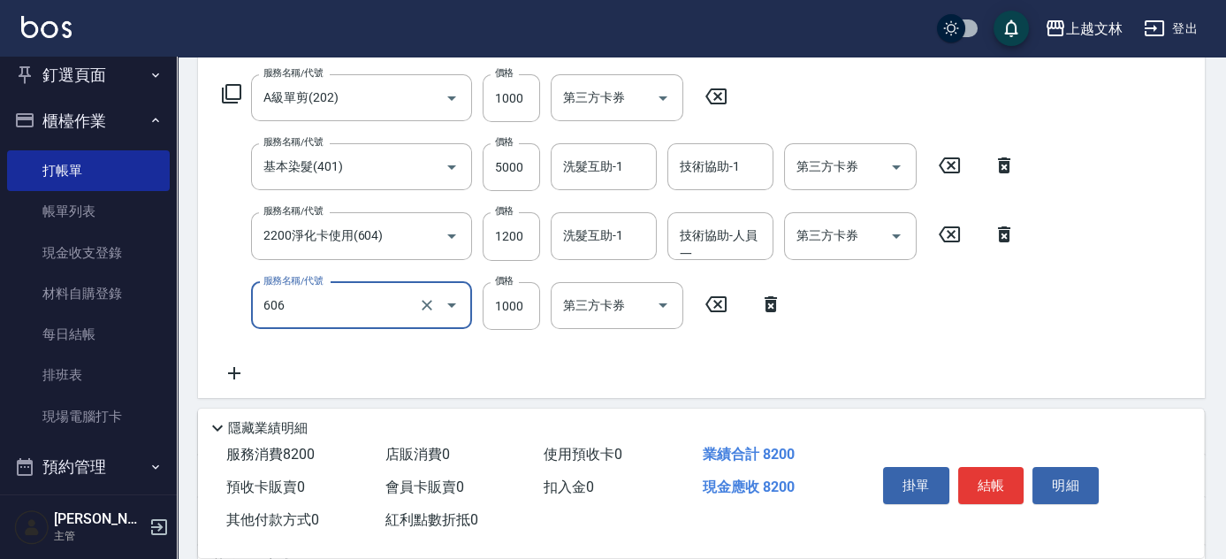
type input "2000蘆薈卡使用(606)"
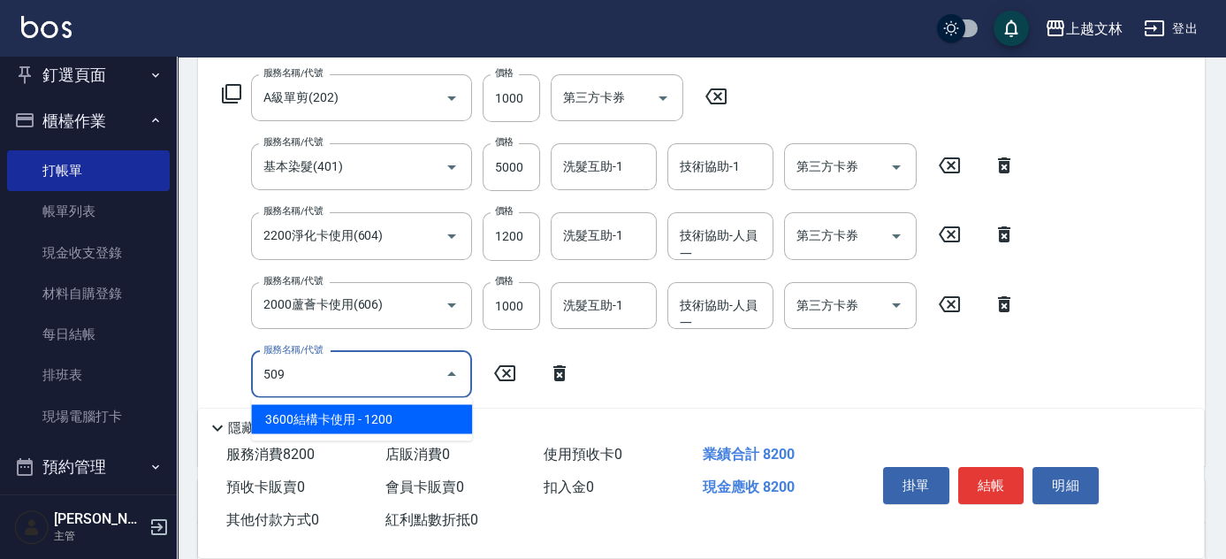
type input "3600結構卡使用(509)"
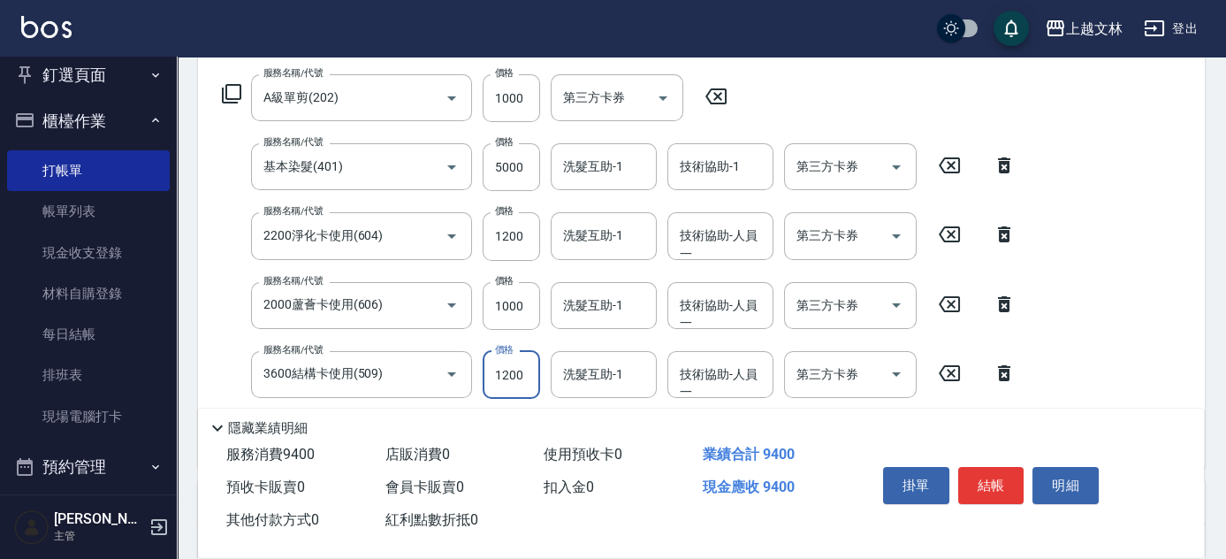
click at [831, 238] on div "第三方卡券 第三方卡券" at bounding box center [850, 235] width 133 height 47
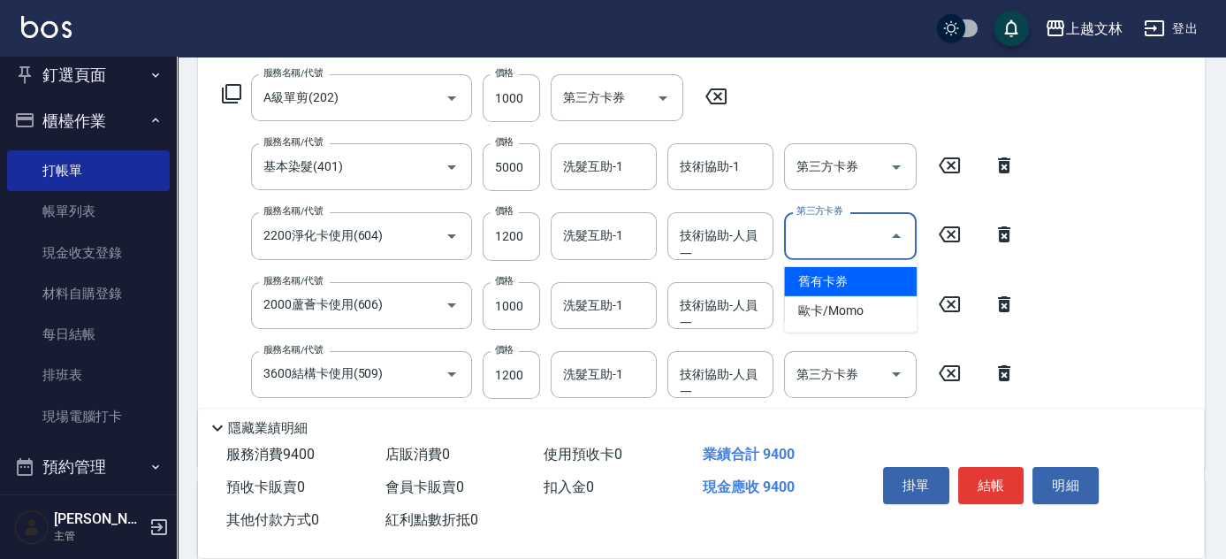
click at [825, 279] on span "舊有卡券" at bounding box center [850, 281] width 133 height 29
type input "舊有卡券"
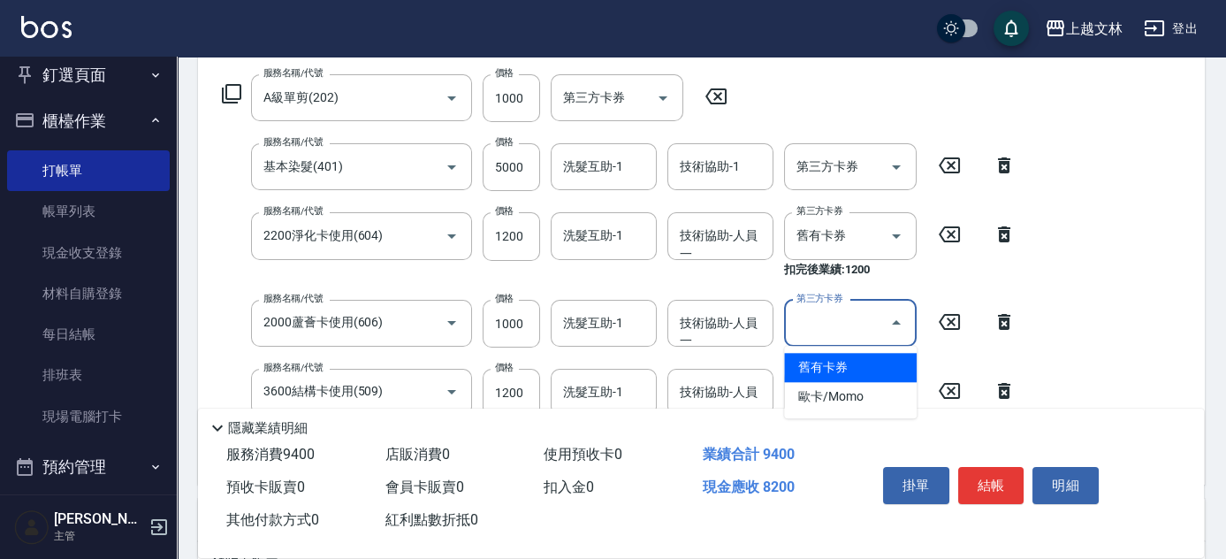
click at [819, 321] on input "第三方卡券" at bounding box center [837, 323] width 90 height 31
click at [834, 365] on span "舊有卡券" at bounding box center [850, 367] width 133 height 29
type input "舊有卡券"
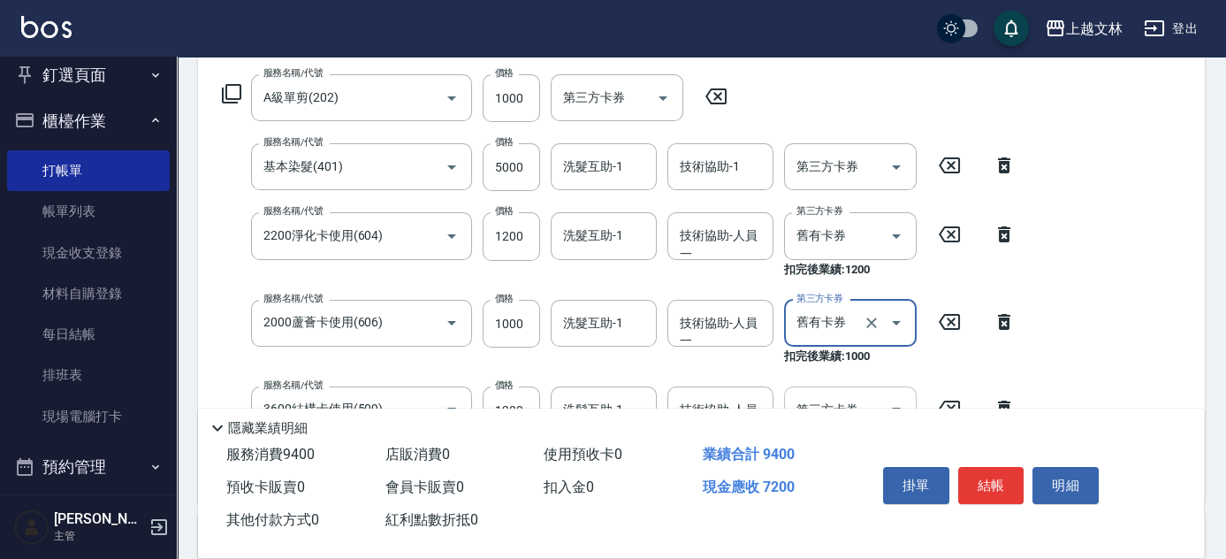
click at [840, 394] on div "第三方卡券 第三方卡券" at bounding box center [850, 409] width 133 height 47
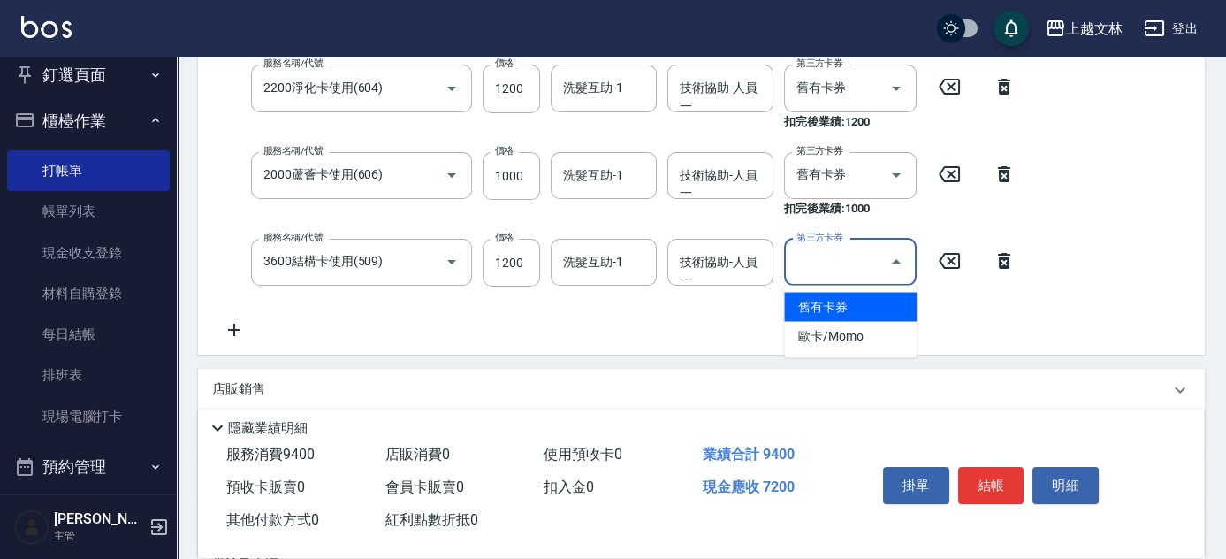
scroll to position [430, 0]
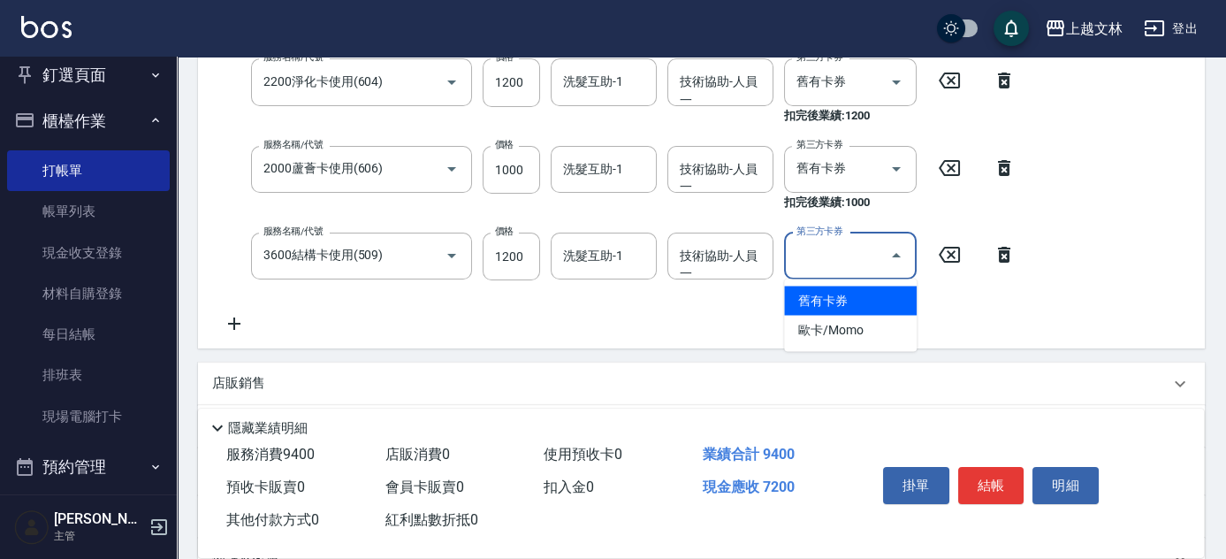
click at [819, 299] on span "舊有卡券" at bounding box center [850, 300] width 133 height 29
type input "舊有卡券"
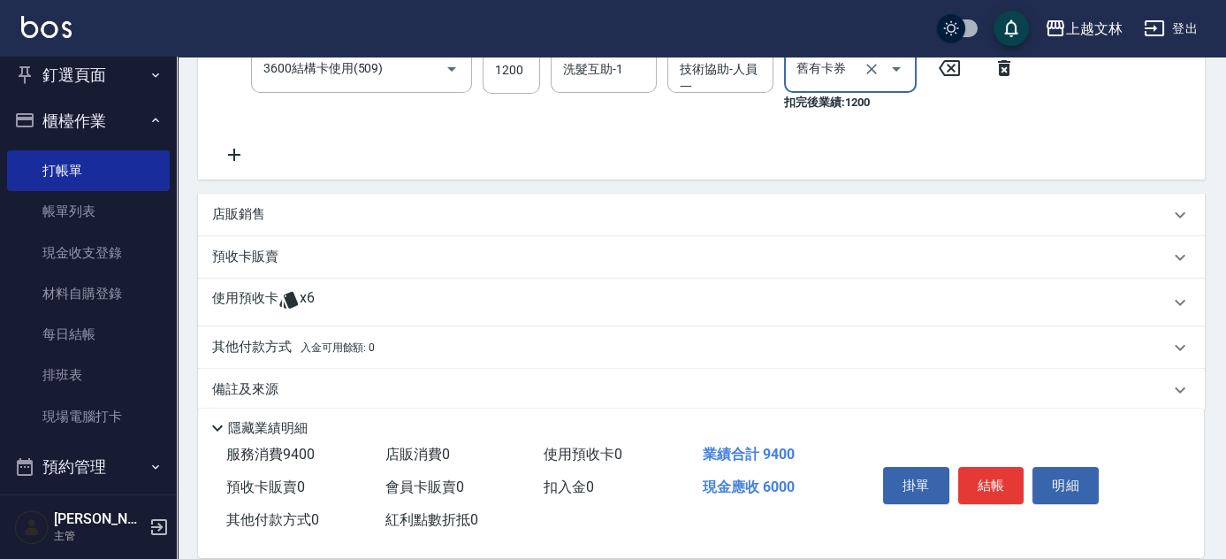
scroll to position [636, 0]
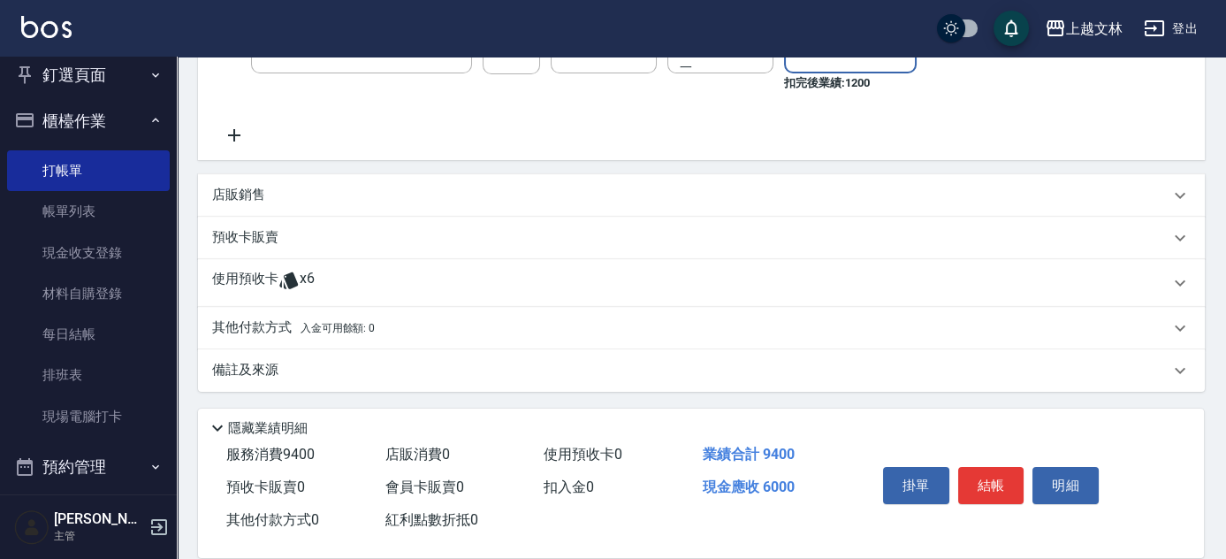
click at [245, 193] on p "店販銷售" at bounding box center [238, 195] width 53 height 19
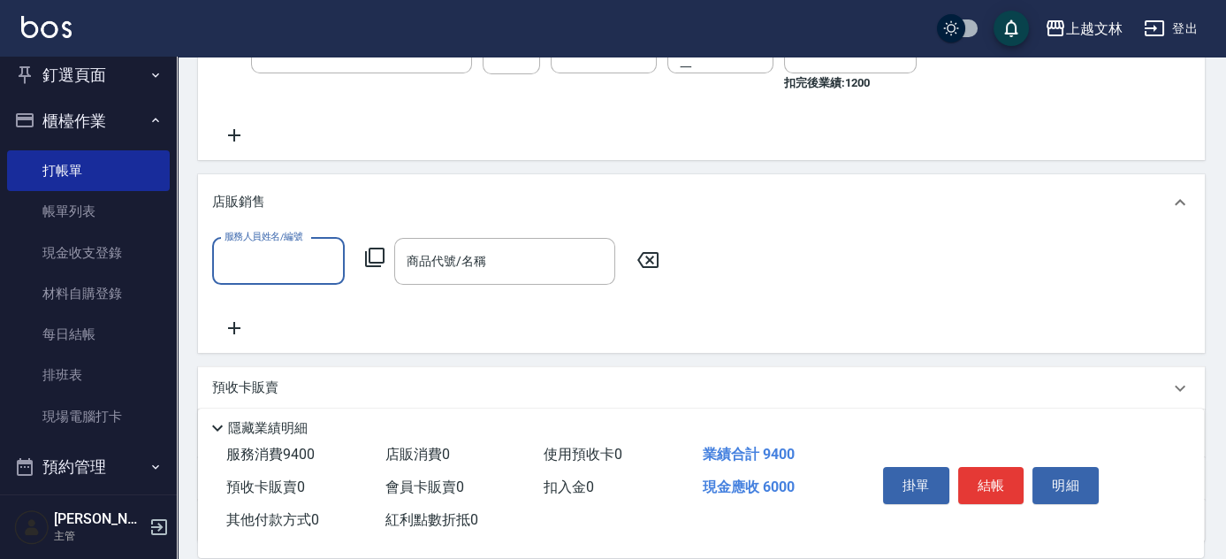
scroll to position [0, 0]
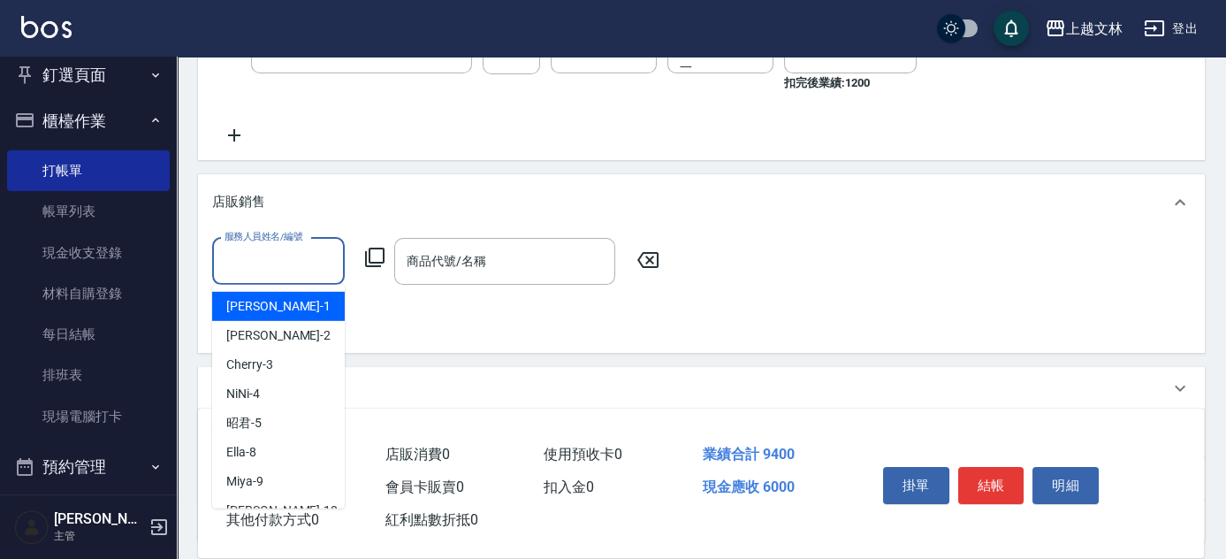
click at [278, 263] on input "服務人員姓名/編號" at bounding box center [278, 261] width 117 height 31
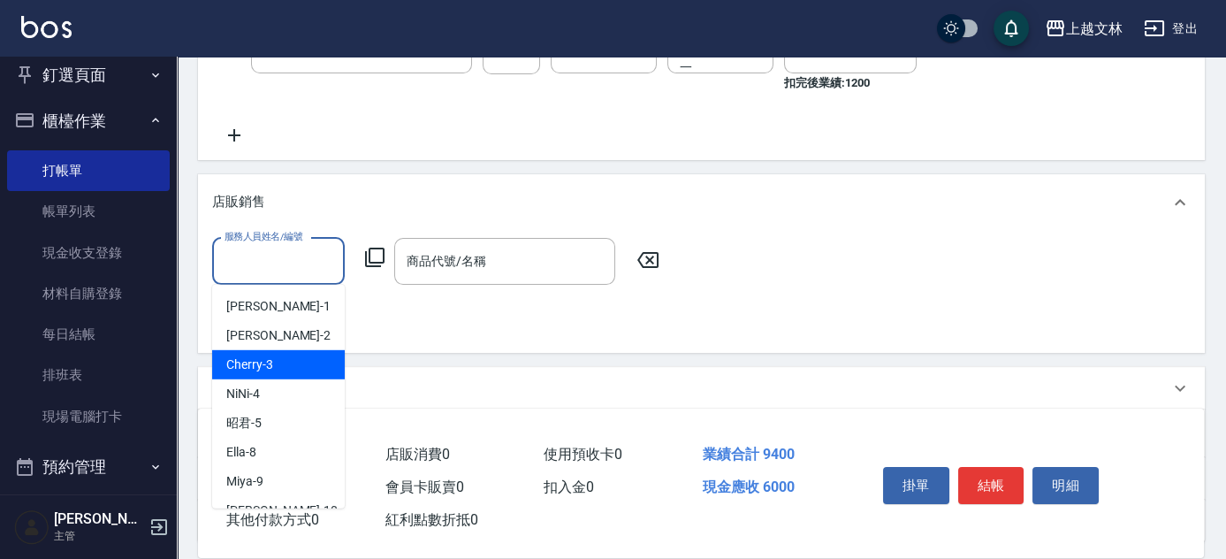
drag, startPoint x: 295, startPoint y: 366, endPoint x: 340, endPoint y: 289, distance: 89.1
click at [295, 364] on div "Cherry -3" at bounding box center [278, 364] width 133 height 29
type input "Cherry-3"
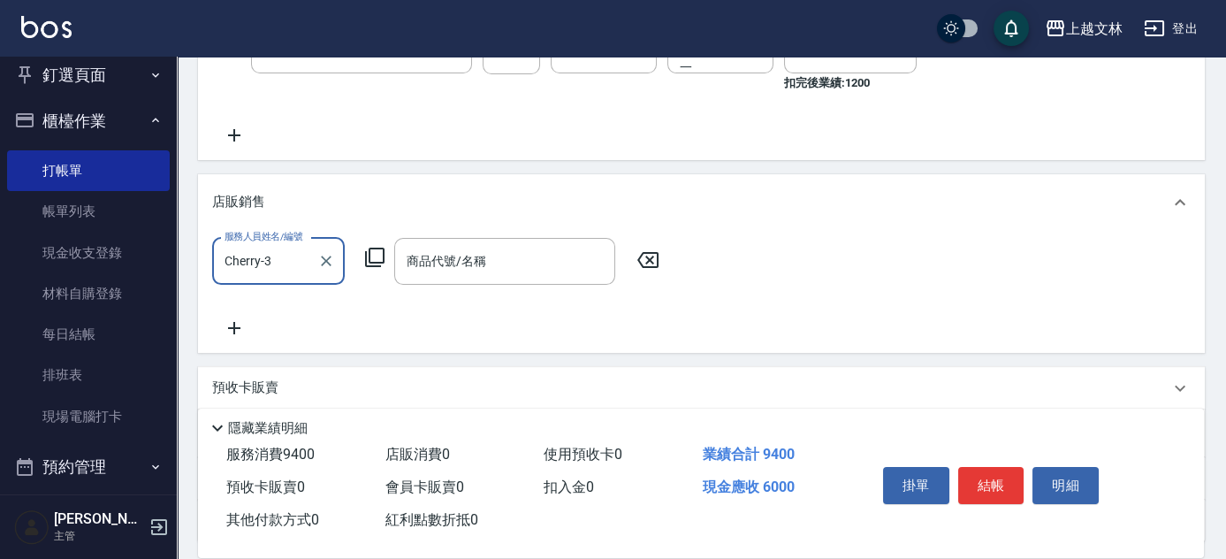
click at [370, 255] on icon at bounding box center [374, 257] width 21 height 21
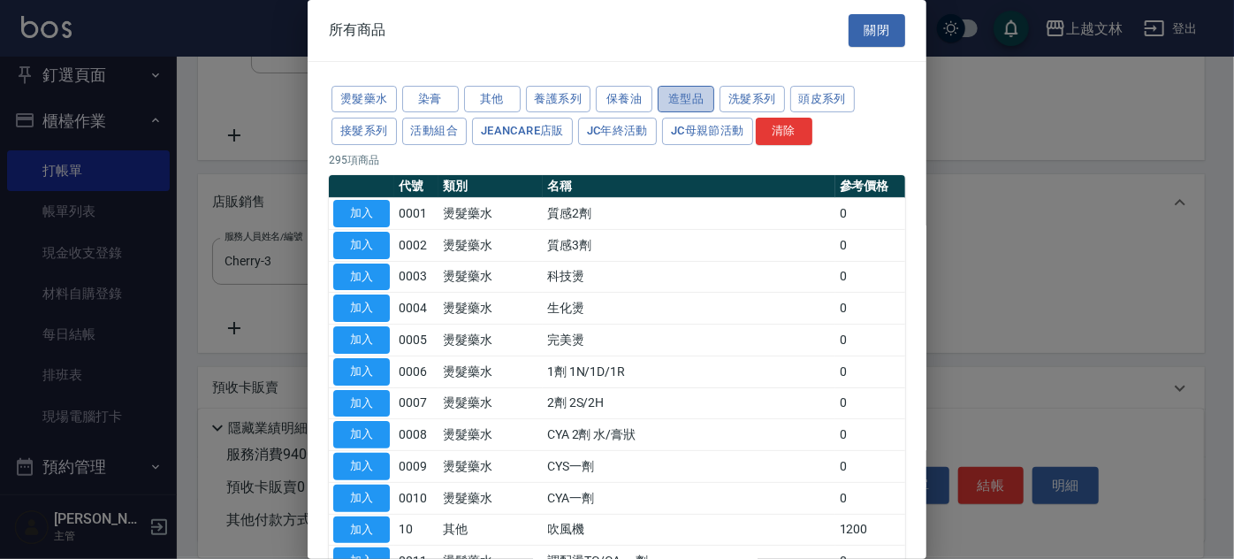
click at [674, 95] on button "造型品" at bounding box center [686, 99] width 57 height 27
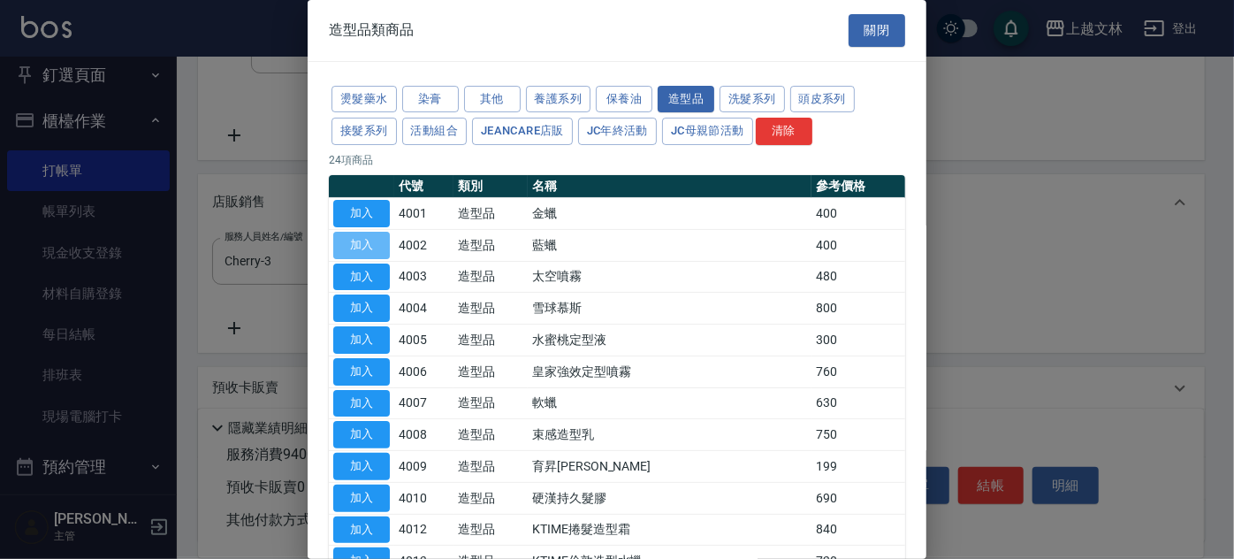
click at [340, 237] on button "加入" at bounding box center [361, 245] width 57 height 27
type input "藍蠟"
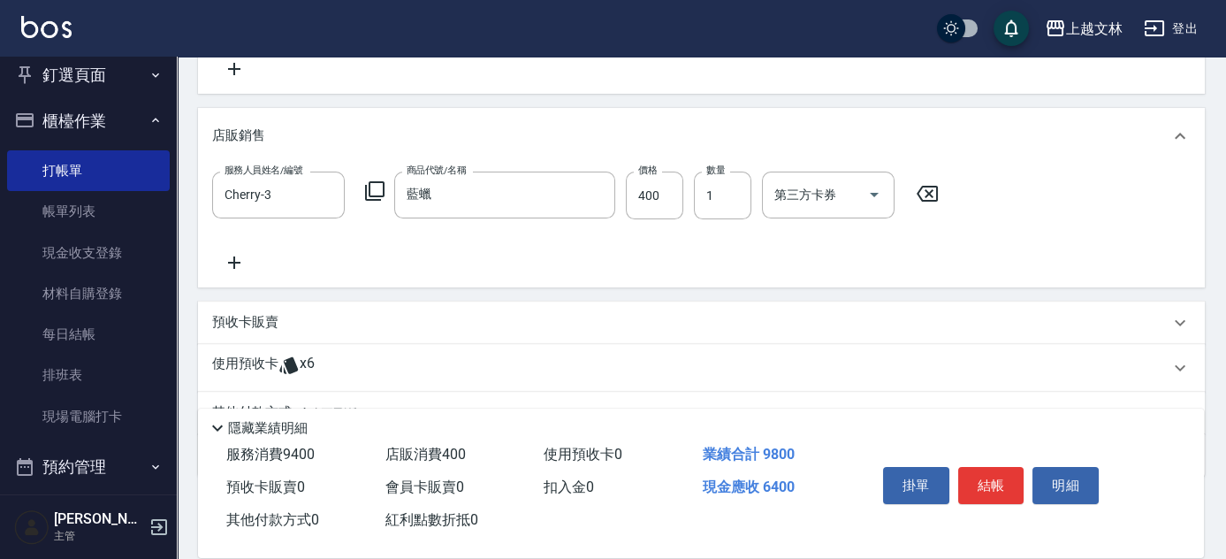
scroll to position [787, 0]
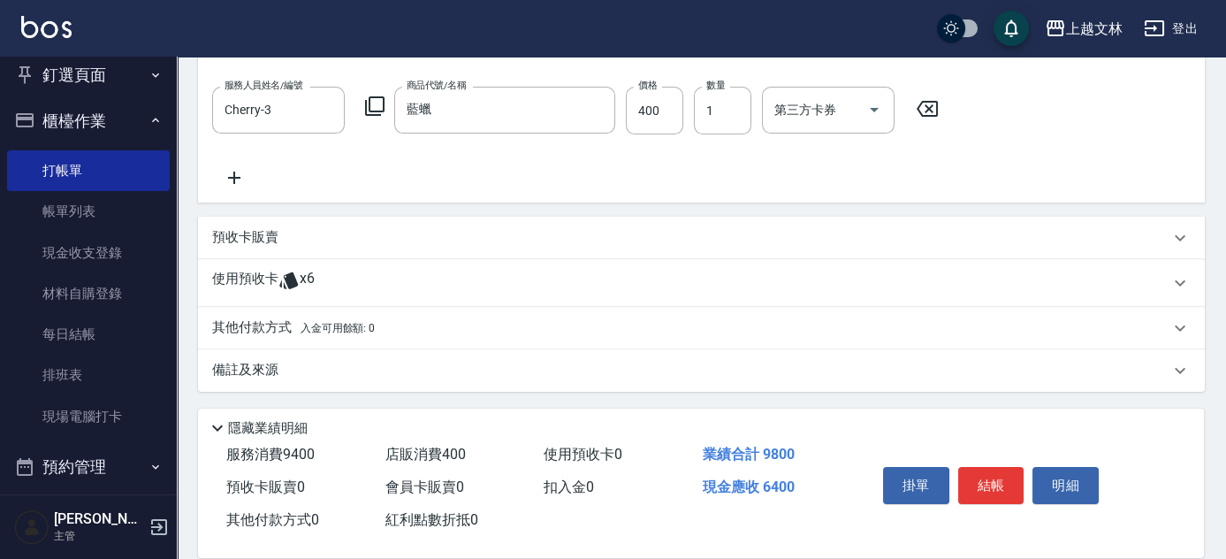
click at [266, 327] on p "其他付款方式 入金可用餘額: 0" at bounding box center [293, 327] width 163 height 19
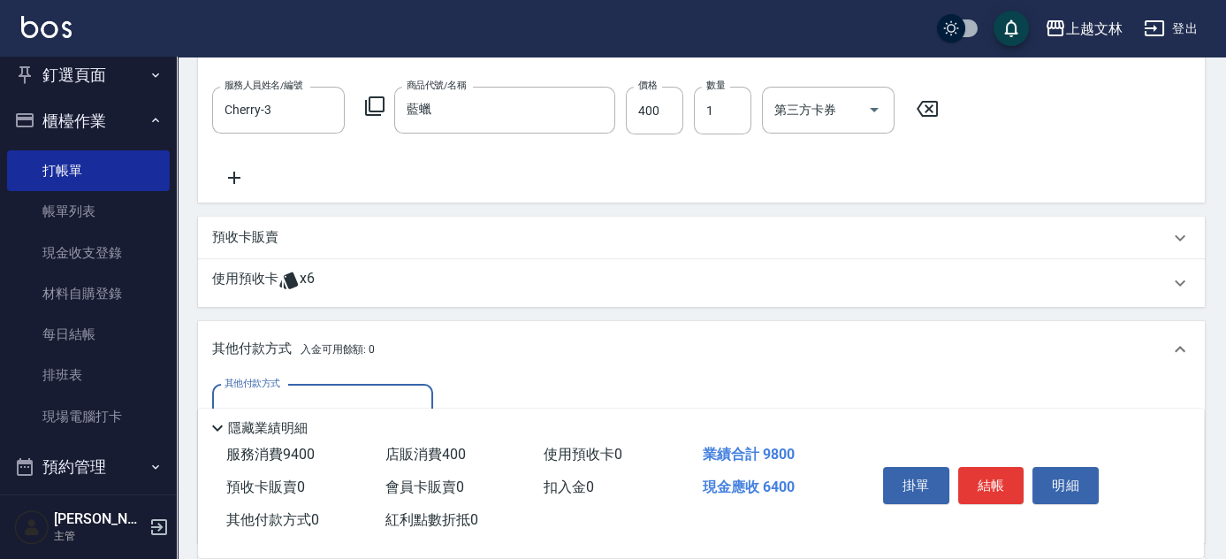
scroll to position [0, 0]
click at [299, 388] on div "其他付款方式" at bounding box center [322, 408] width 221 height 47
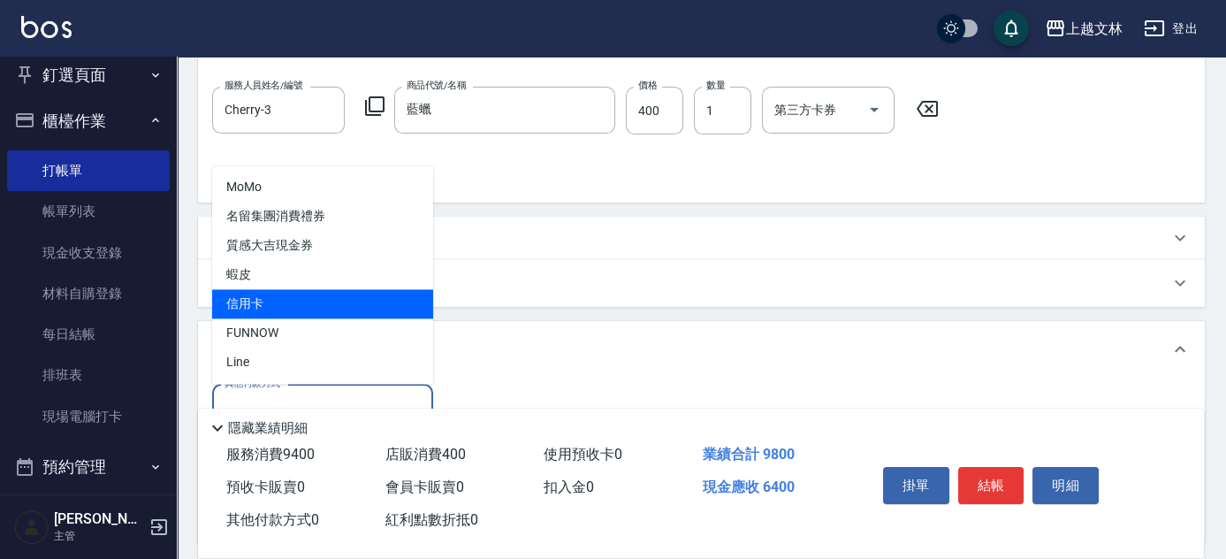
click at [346, 305] on span "信用卡" at bounding box center [322, 303] width 221 height 29
type input "信用卡"
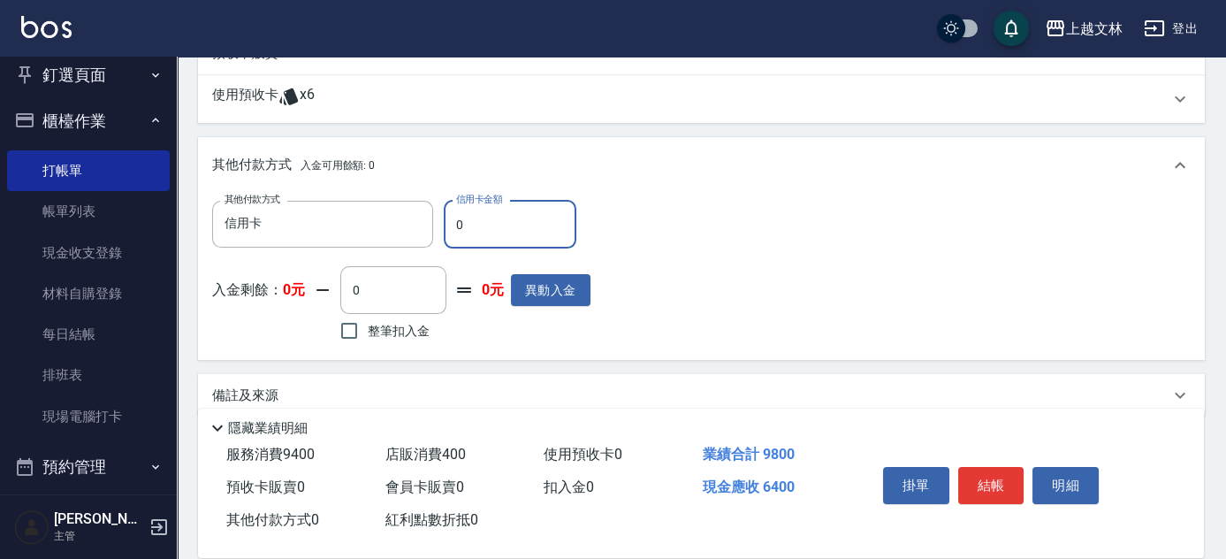
scroll to position [972, 0]
type input "5000"
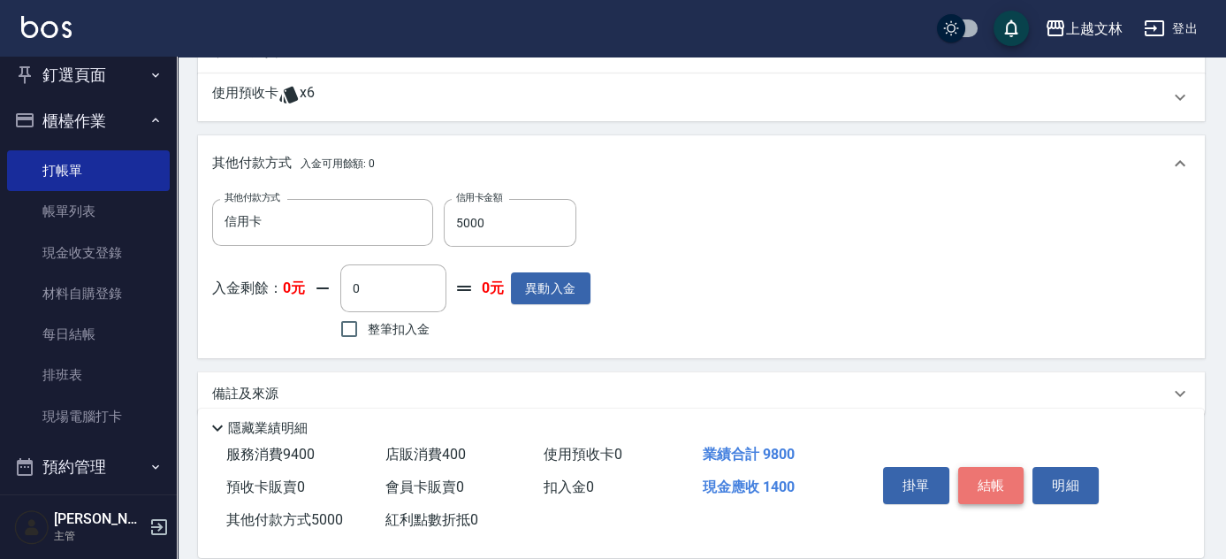
click at [999, 492] on button "結帳" at bounding box center [991, 485] width 66 height 37
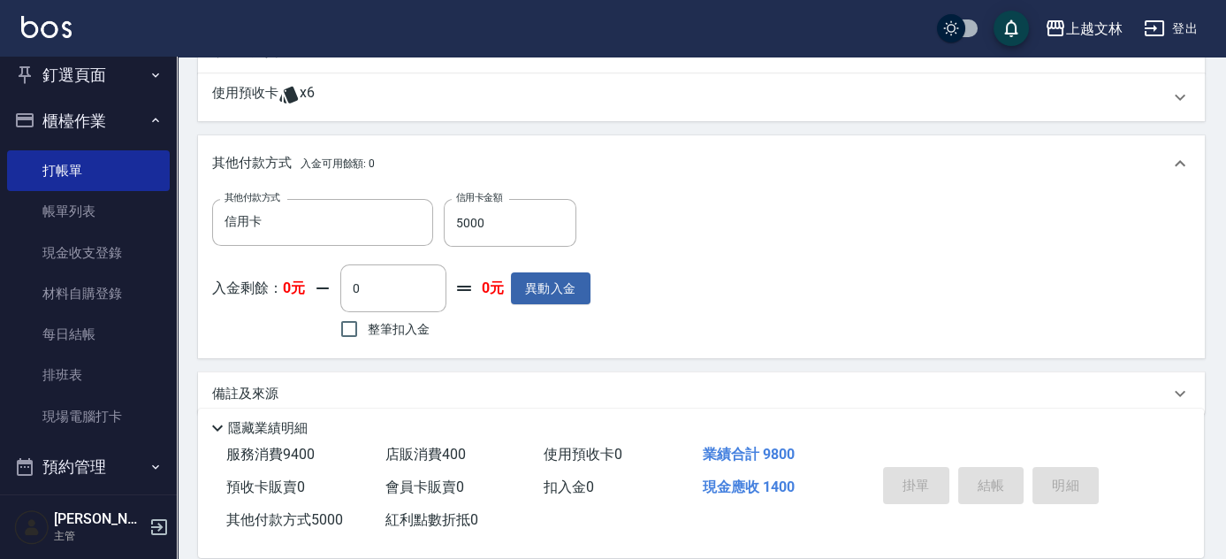
type input "[DATE] 17:16"
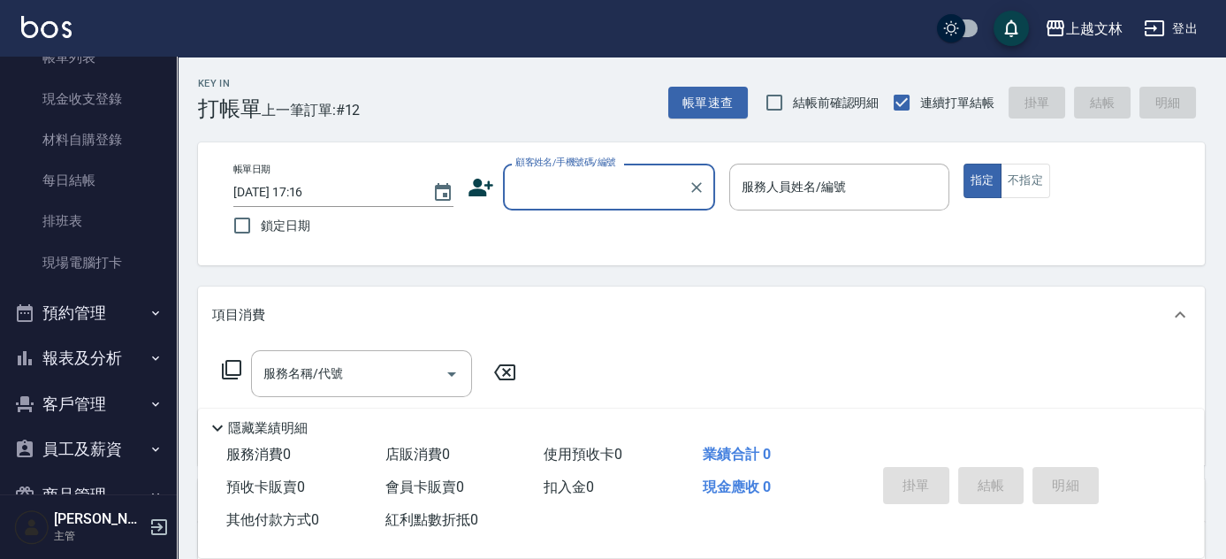
scroll to position [204, 0]
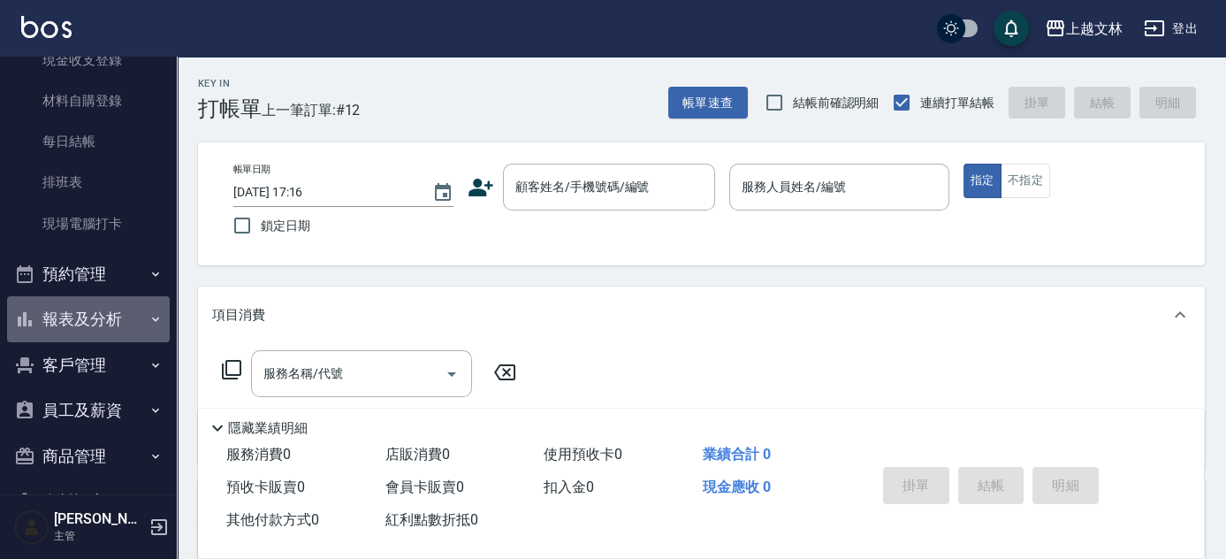
click at [90, 317] on button "報表及分析" at bounding box center [88, 319] width 163 height 46
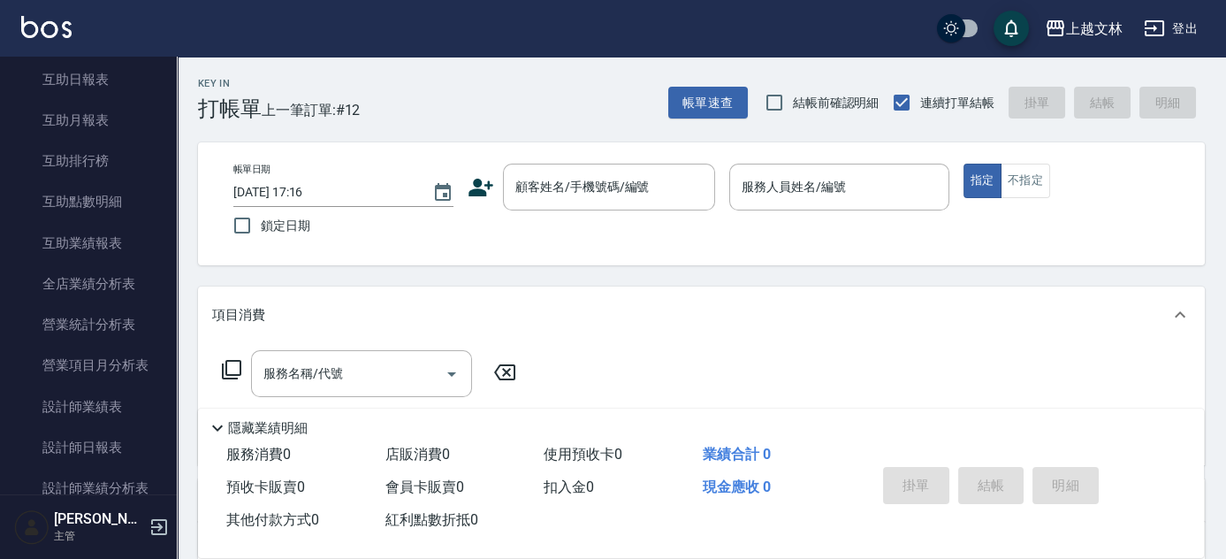
scroll to position [636, 0]
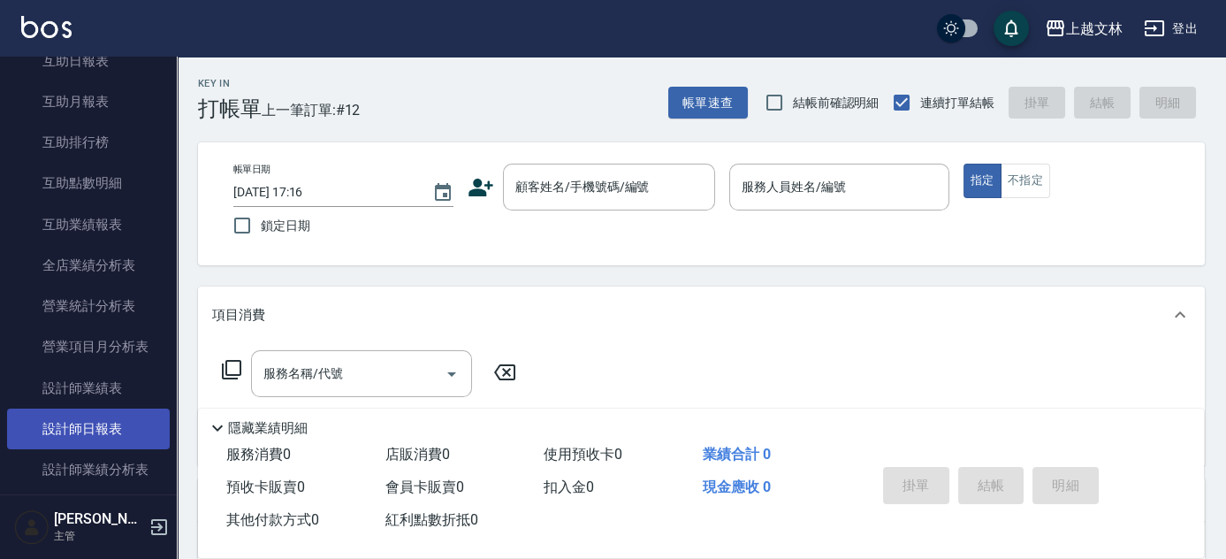
click at [127, 419] on link "設計師日報表" at bounding box center [88, 428] width 163 height 41
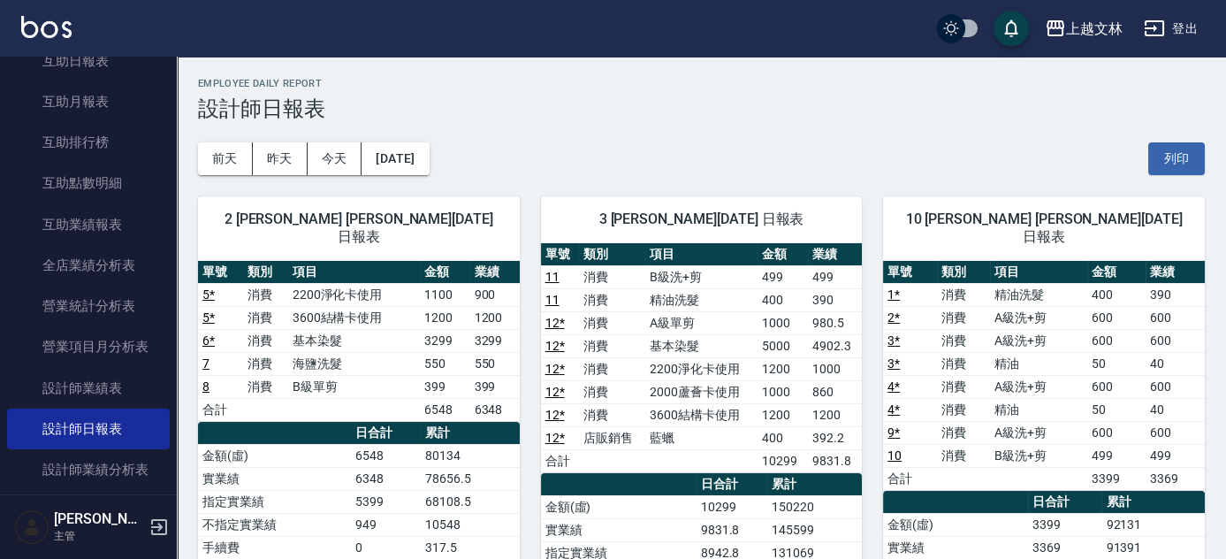
scroll to position [78, 0]
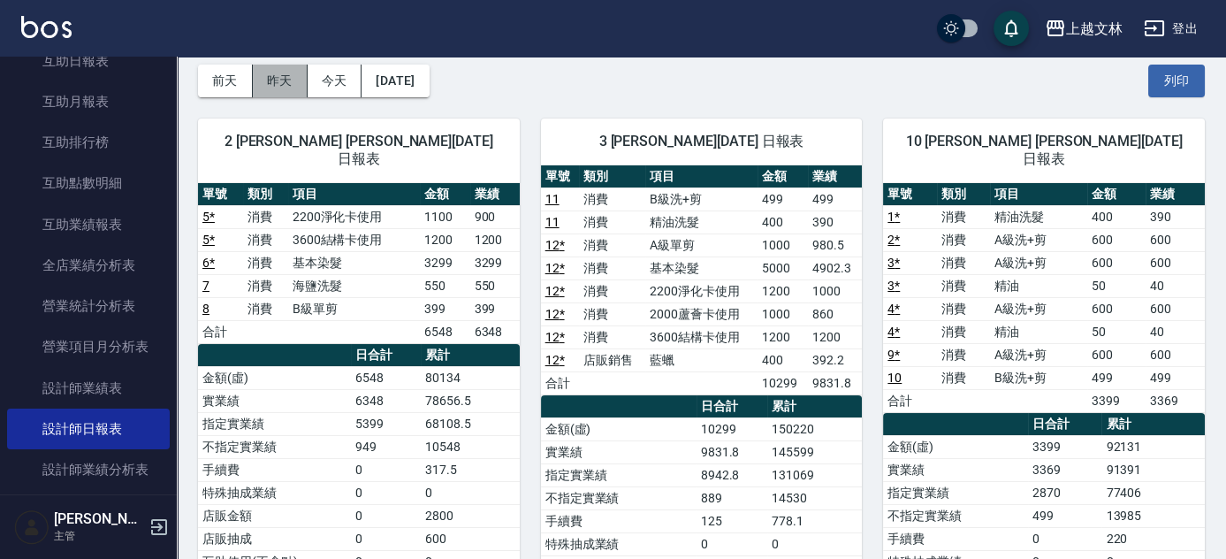
click at [278, 80] on button "昨天" at bounding box center [280, 81] width 55 height 33
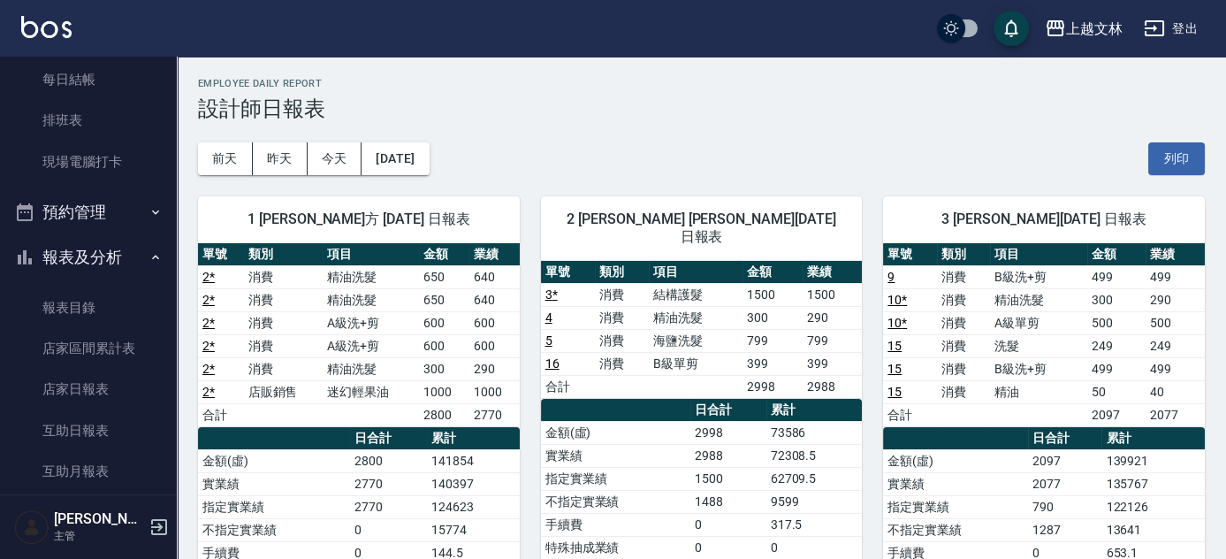
scroll to position [42, 0]
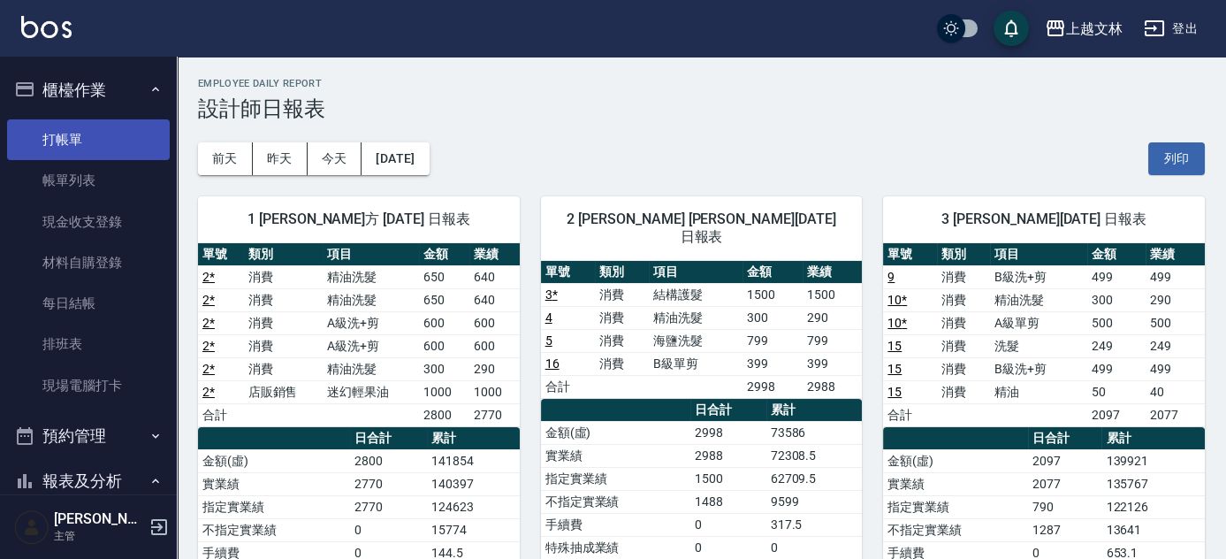
click at [88, 137] on link "打帳單" at bounding box center [88, 139] width 163 height 41
